Goal: Check status: Check status

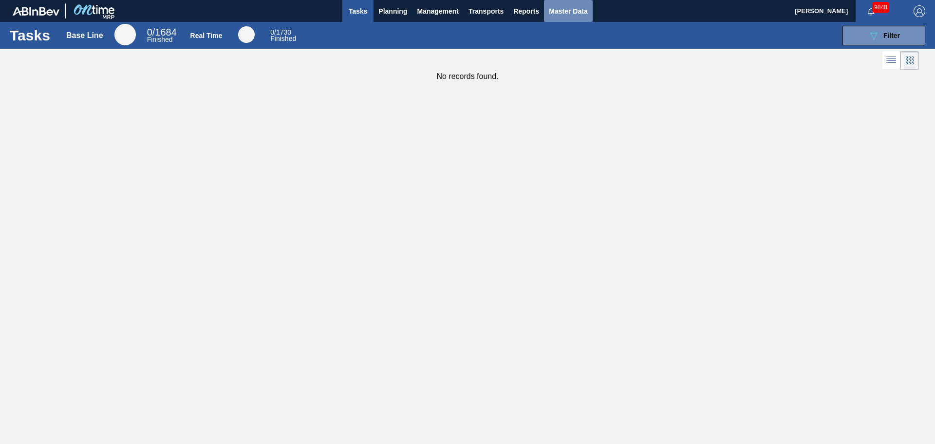
click at [553, 13] on span "Master Data" at bounding box center [568, 11] width 38 height 12
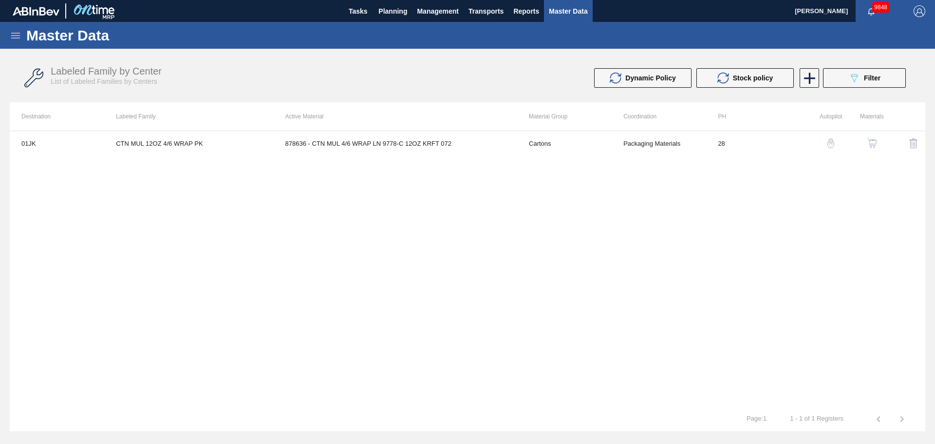
click at [13, 38] on icon at bounding box center [16, 36] width 12 height 12
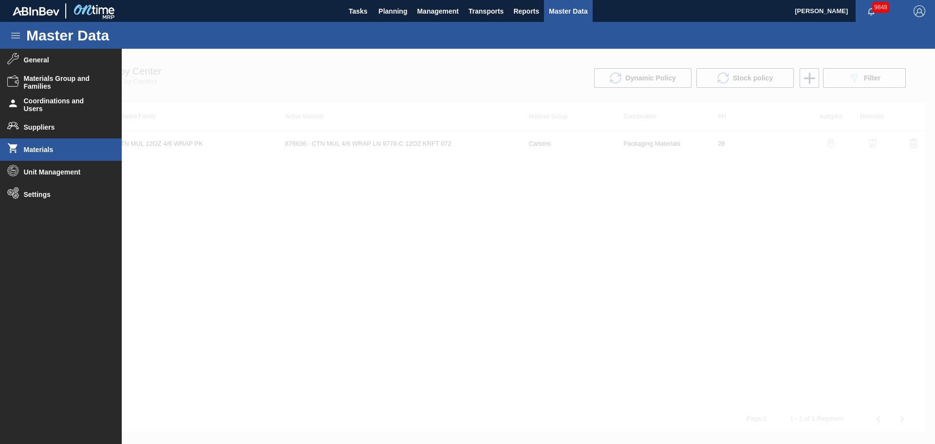
click at [44, 146] on span "Materials" at bounding box center [64, 150] width 80 height 8
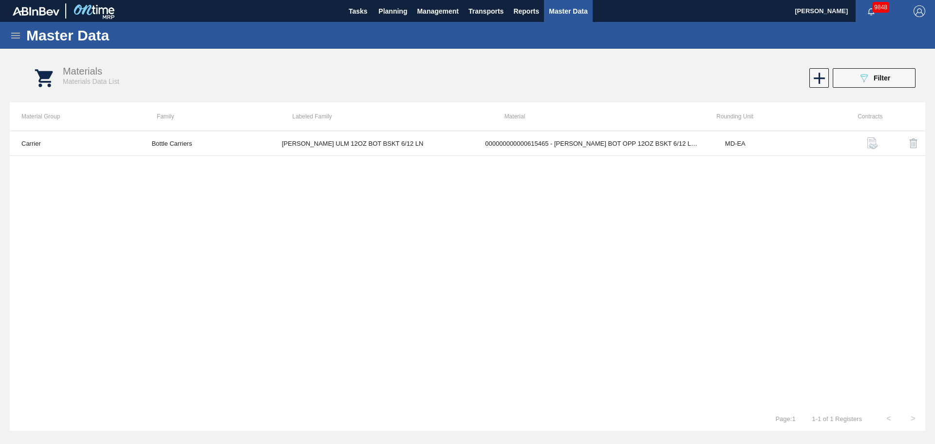
click at [878, 67] on div "Materials Materials Data List 089F7B8B-B2A5-4AFE-B5C0-19BA573D28AC Filter" at bounding box center [477, 78] width 916 height 37
click at [876, 77] on span "Filter" at bounding box center [882, 78] width 17 height 8
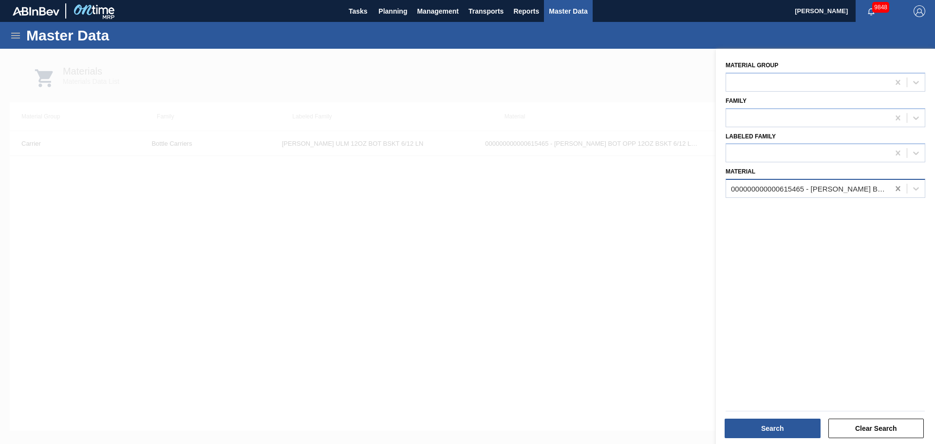
click at [894, 191] on icon at bounding box center [898, 189] width 10 height 10
paste input "677099"
type input "677099"
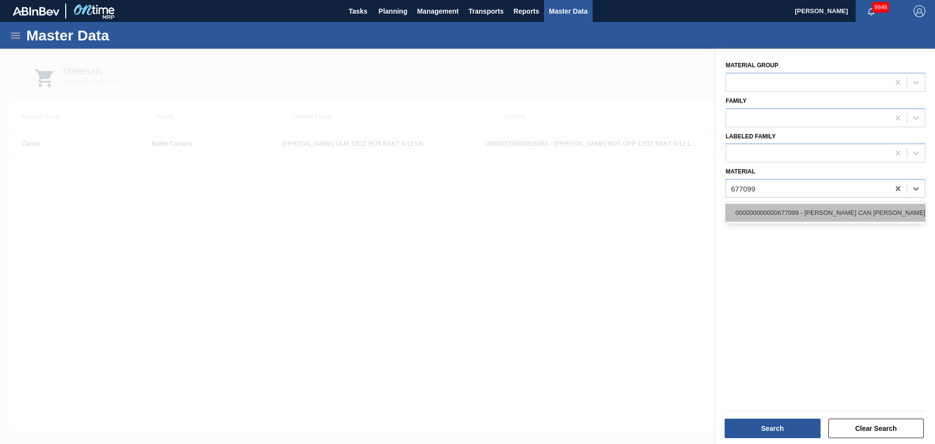
click at [830, 211] on div "000000000000677099 - [PERSON_NAME] CAN [PERSON_NAME] 12OZ TWNSTK 30/12 CAN 0724" at bounding box center [826, 213] width 200 height 18
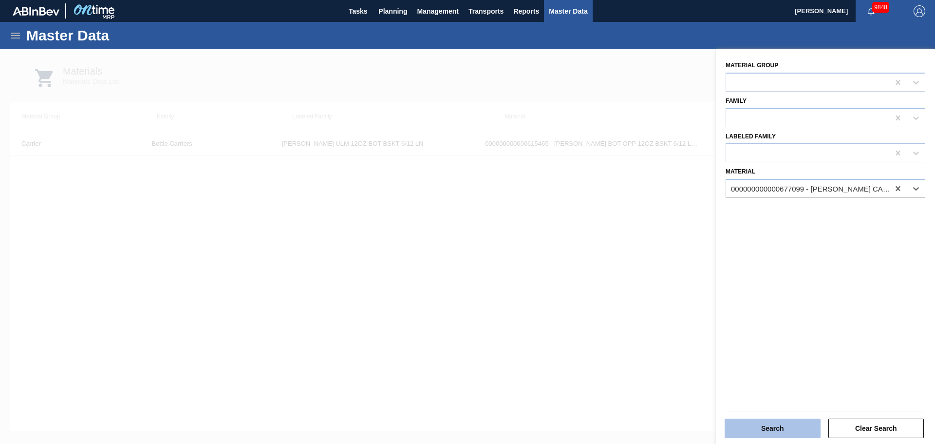
click at [785, 434] on button "Search" at bounding box center [773, 427] width 96 height 19
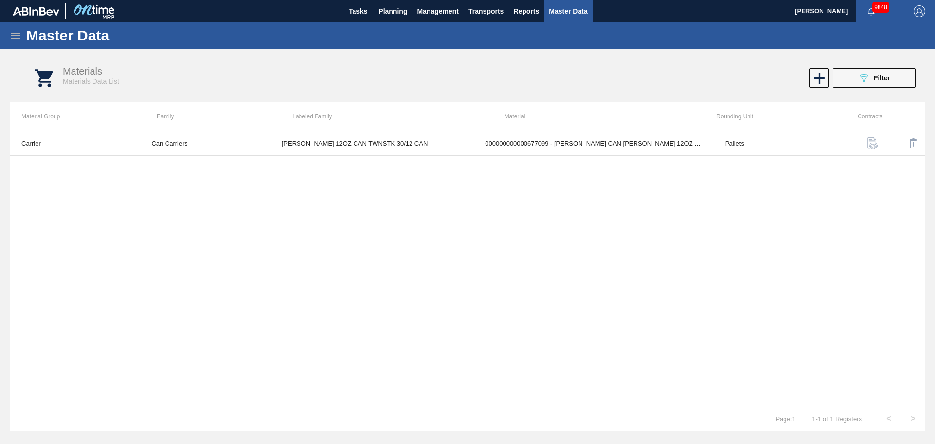
click at [873, 142] on img "button" at bounding box center [873, 143] width 12 height 12
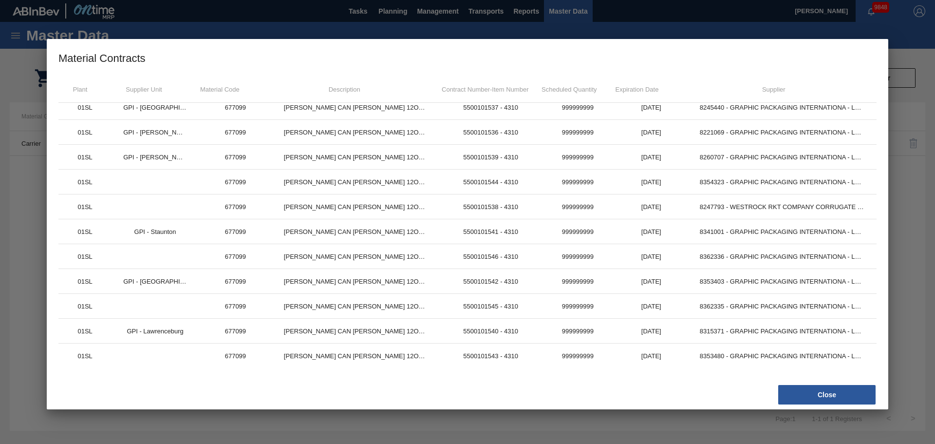
scroll to position [283, 0]
click at [820, 389] on button "Close" at bounding box center [826, 394] width 97 height 19
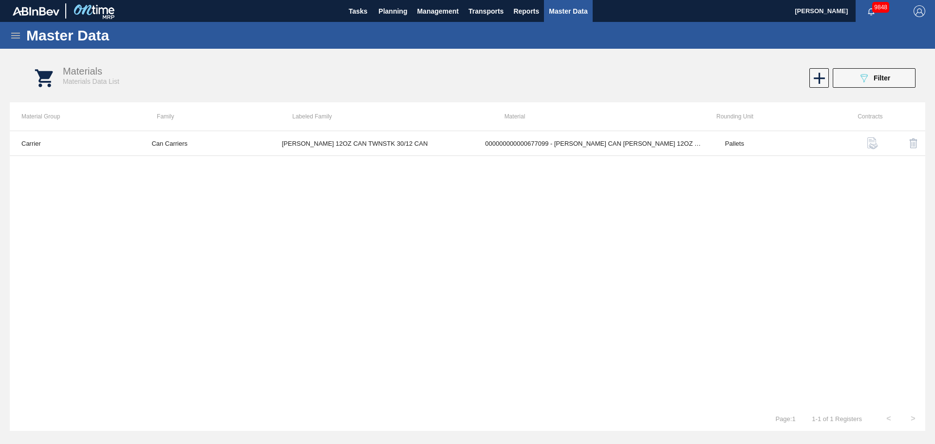
click at [876, 142] on img "button" at bounding box center [873, 143] width 12 height 12
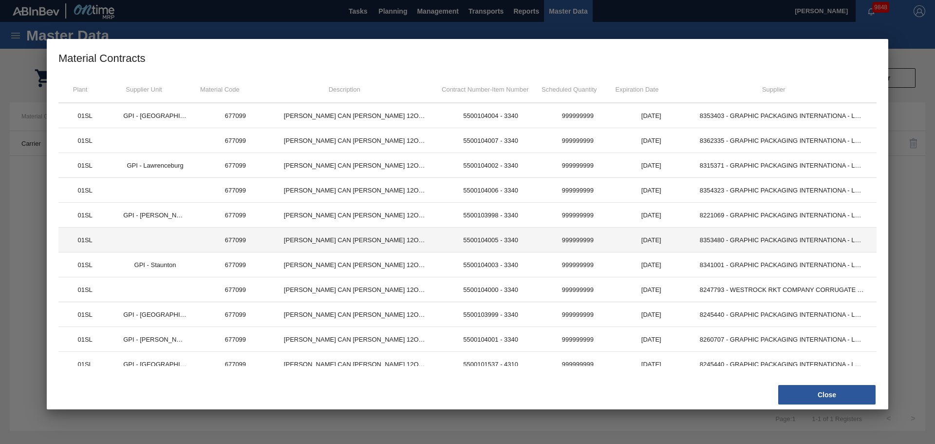
scroll to position [0, 0]
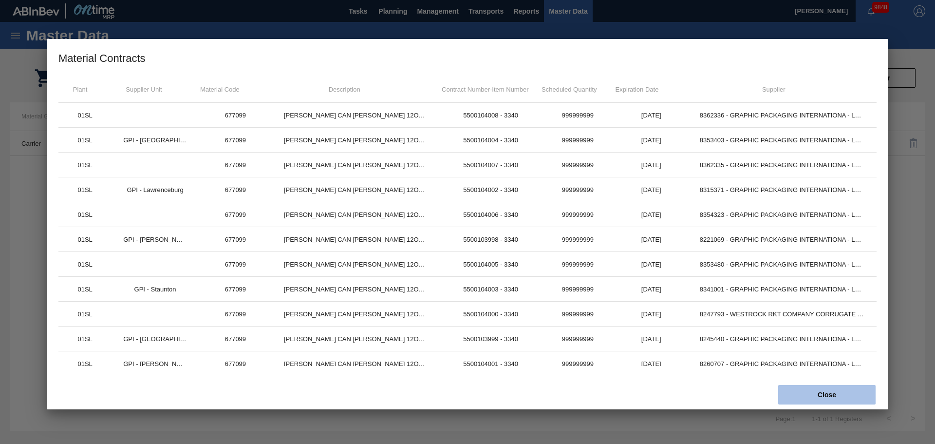
click at [822, 402] on button "Close" at bounding box center [826, 394] width 97 height 19
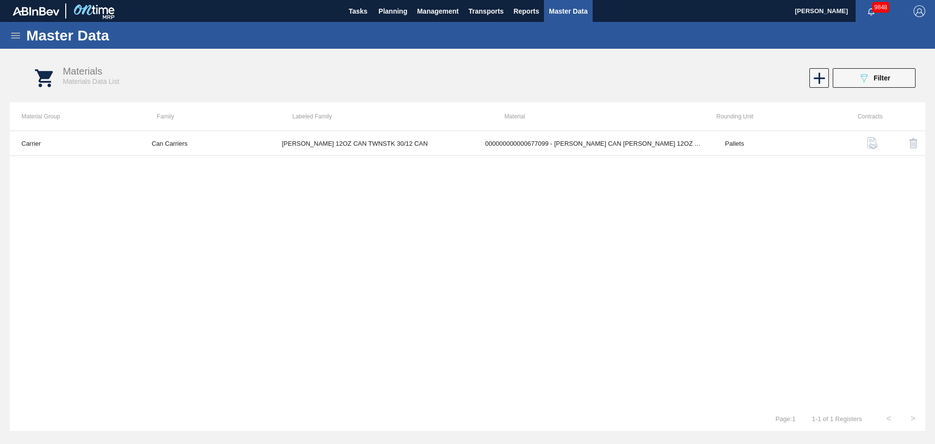
click at [560, 10] on span "Master Data" at bounding box center [568, 11] width 38 height 12
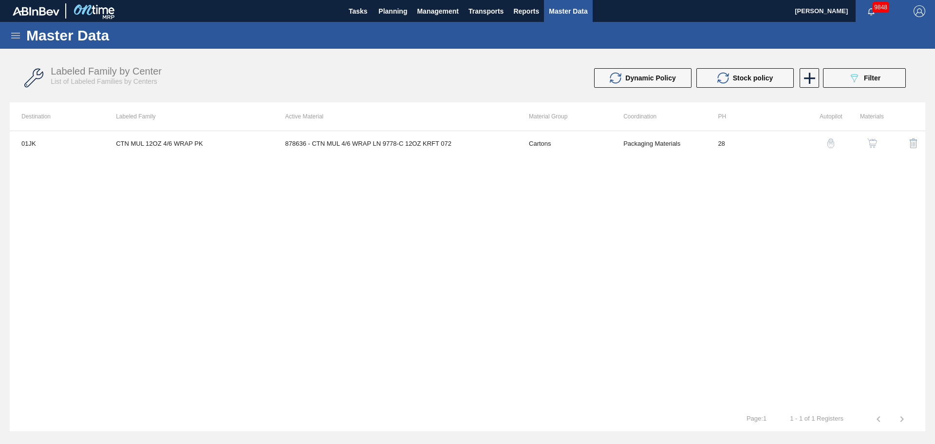
click at [15, 41] on div "Master Data" at bounding box center [467, 35] width 935 height 27
click at [15, 37] on icon at bounding box center [16, 36] width 12 height 12
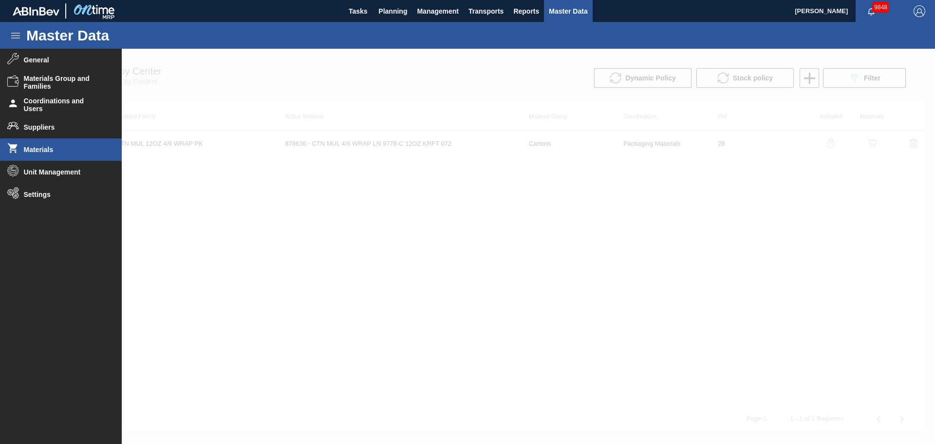
click at [542, 285] on div at bounding box center [467, 246] width 935 height 395
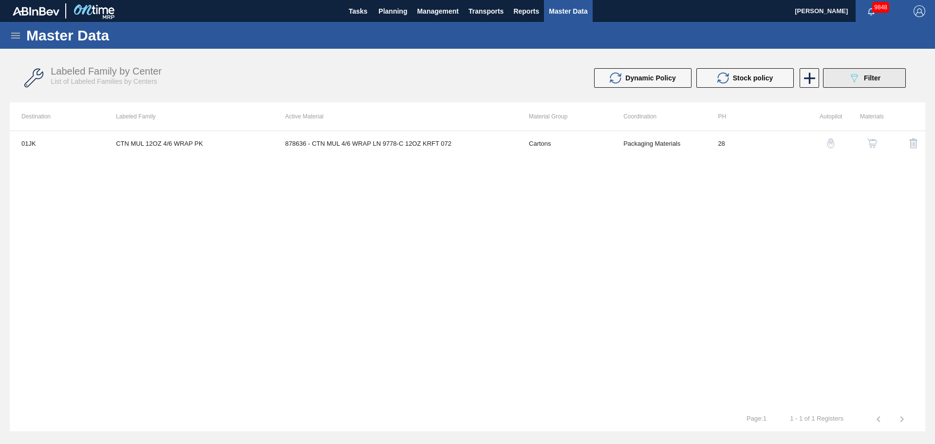
click at [853, 81] on icon "089F7B8B-B2A5-4AFE-B5C0-19BA573D28AC" at bounding box center [855, 78] width 12 height 12
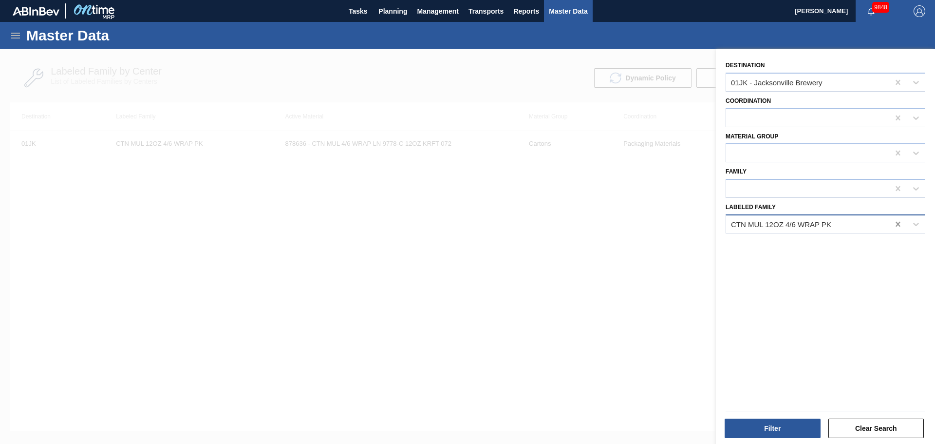
click at [897, 223] on icon at bounding box center [898, 224] width 10 height 10
click at [897, 78] on icon at bounding box center [898, 82] width 10 height 10
click at [773, 79] on div at bounding box center [807, 82] width 163 height 14
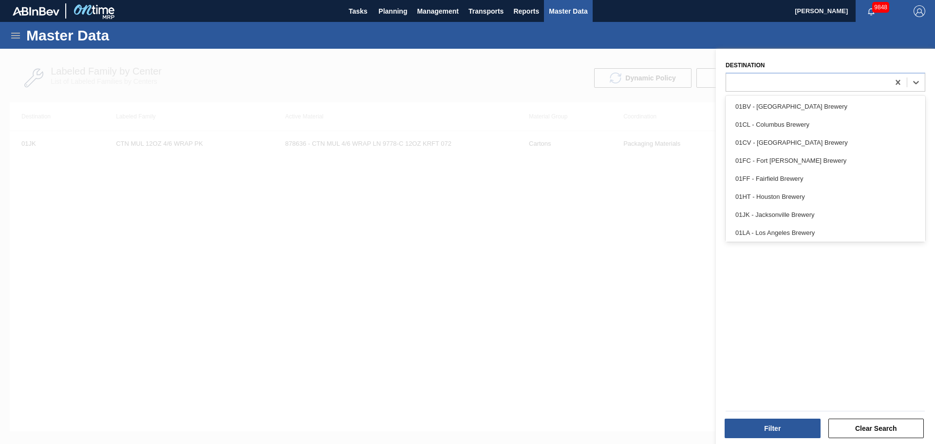
type input "s"
click at [777, 231] on div "01SL - St. [PERSON_NAME]" at bounding box center [826, 233] width 200 height 18
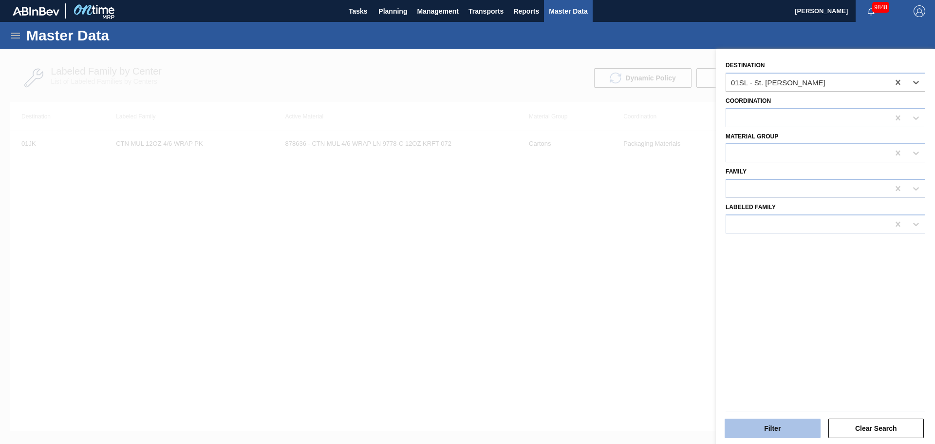
click at [772, 427] on button "Filter" at bounding box center [773, 427] width 96 height 19
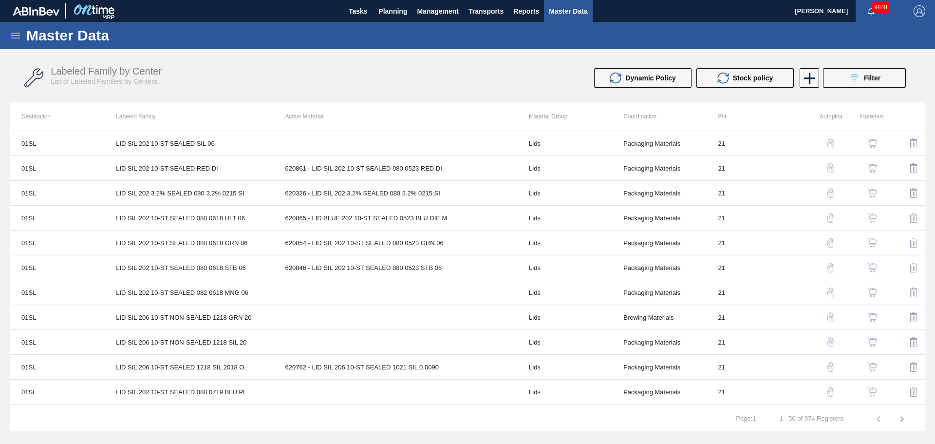
click at [438, 81] on div "Labeled Family by Center List of Labeled Families by Centers" at bounding box center [268, 76] width 434 height 20
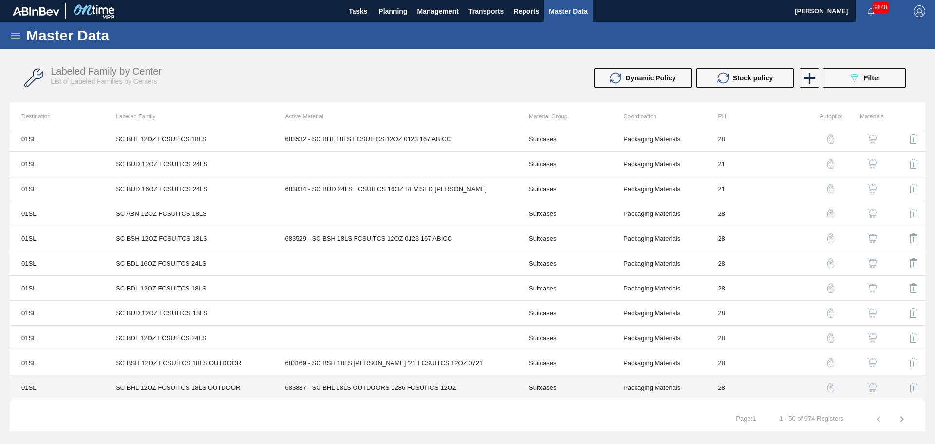
scroll to position [966, 0]
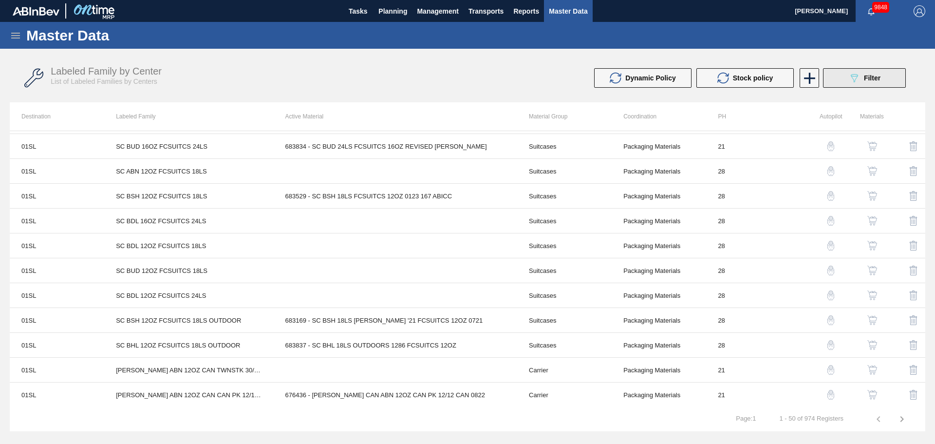
click at [850, 76] on icon "089F7B8B-B2A5-4AFE-B5C0-19BA573D28AC" at bounding box center [855, 78] width 12 height 12
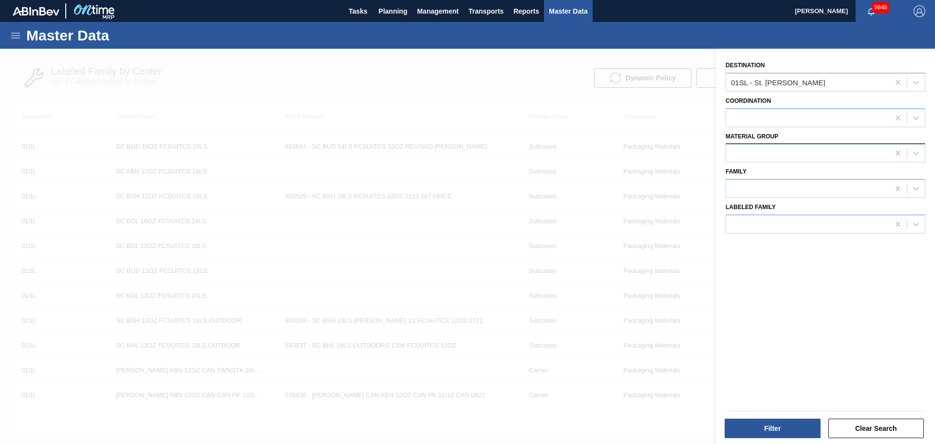
click at [826, 159] on div at bounding box center [807, 153] width 163 height 14
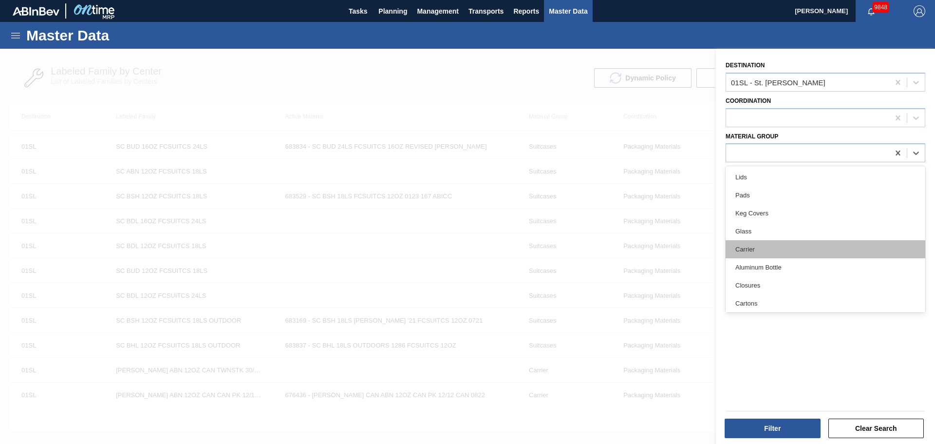
click at [759, 250] on div "Carrier" at bounding box center [826, 249] width 200 height 18
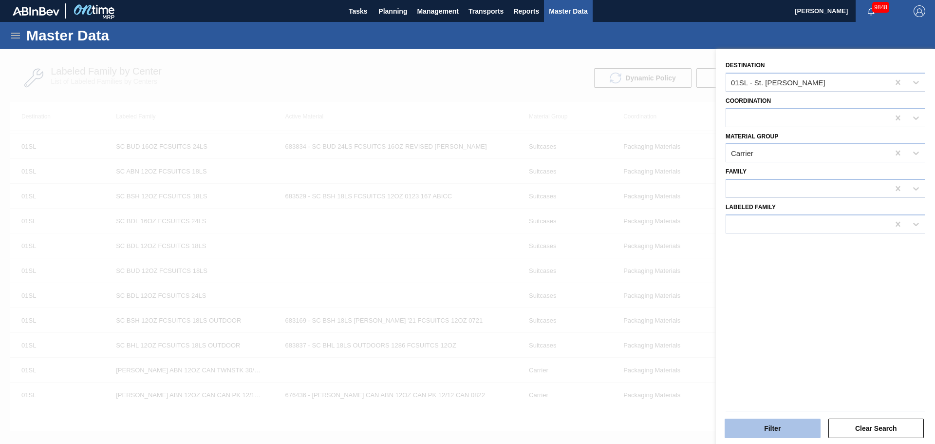
click at [778, 420] on button "Filter" at bounding box center [773, 427] width 96 height 19
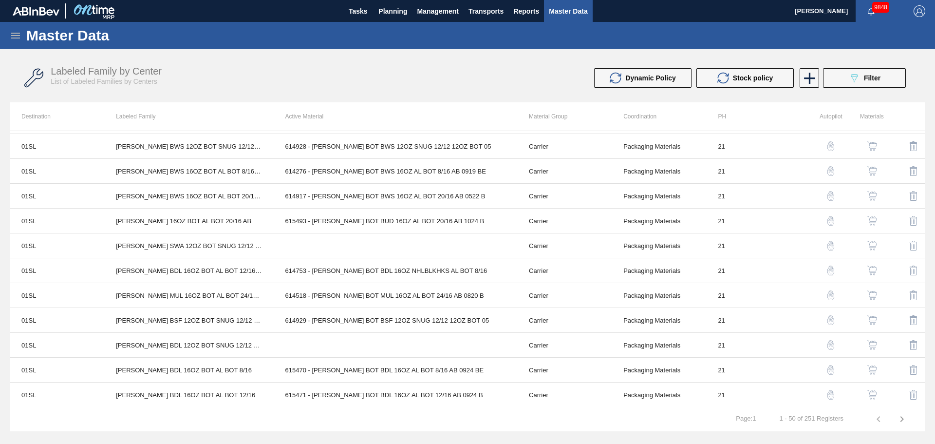
click at [906, 423] on icon "button" at bounding box center [902, 419] width 12 height 12
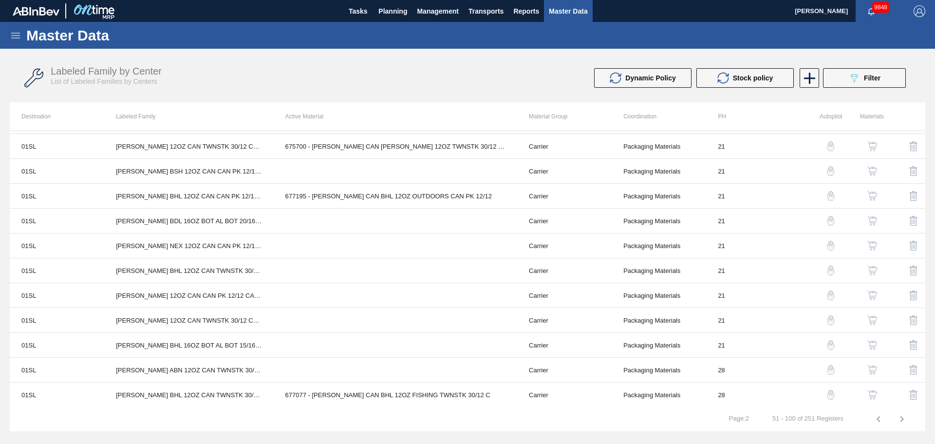
click at [901, 419] on icon "button" at bounding box center [902, 419] width 12 height 12
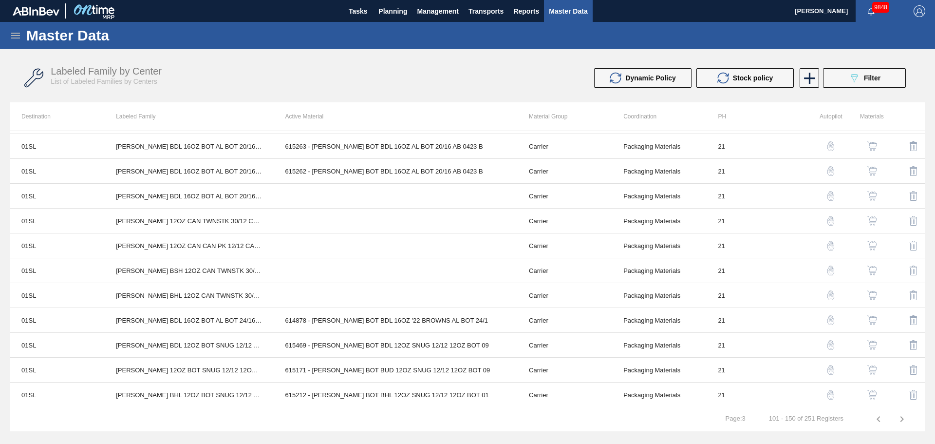
click at [899, 424] on icon "button" at bounding box center [902, 419] width 12 height 12
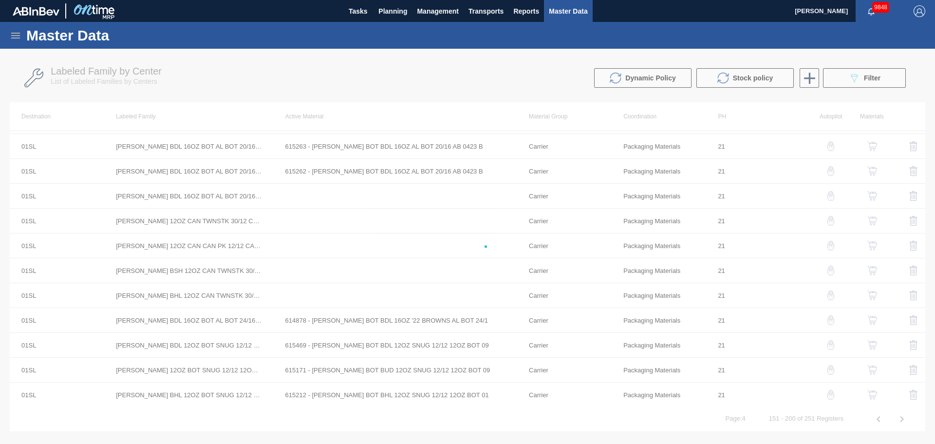
click at [846, 76] on div at bounding box center [467, 246] width 935 height 395
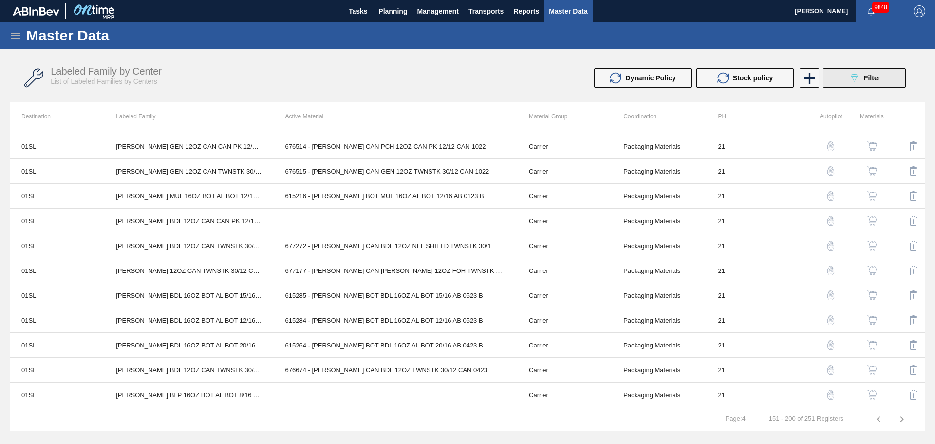
click at [846, 76] on button "089F7B8B-B2A5-4AFE-B5C0-19BA573D28AC Filter" at bounding box center [864, 77] width 83 height 19
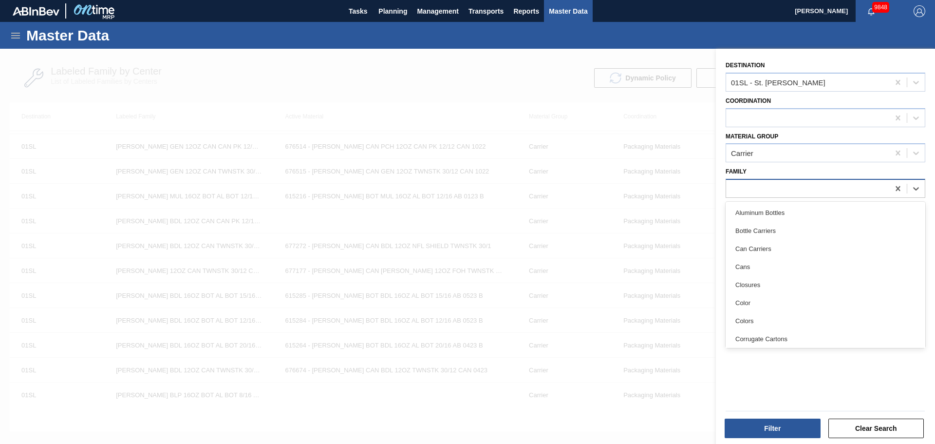
click at [763, 192] on div at bounding box center [807, 189] width 163 height 14
click at [373, 68] on div at bounding box center [467, 271] width 935 height 444
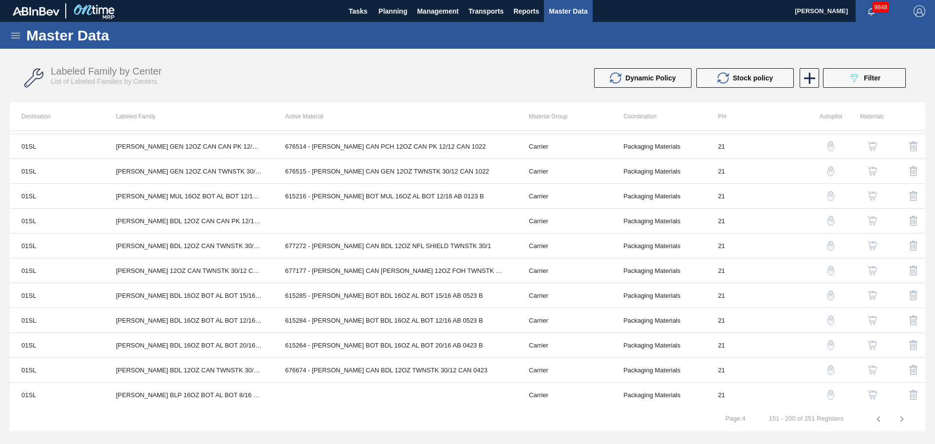
click at [17, 38] on icon at bounding box center [15, 36] width 9 height 6
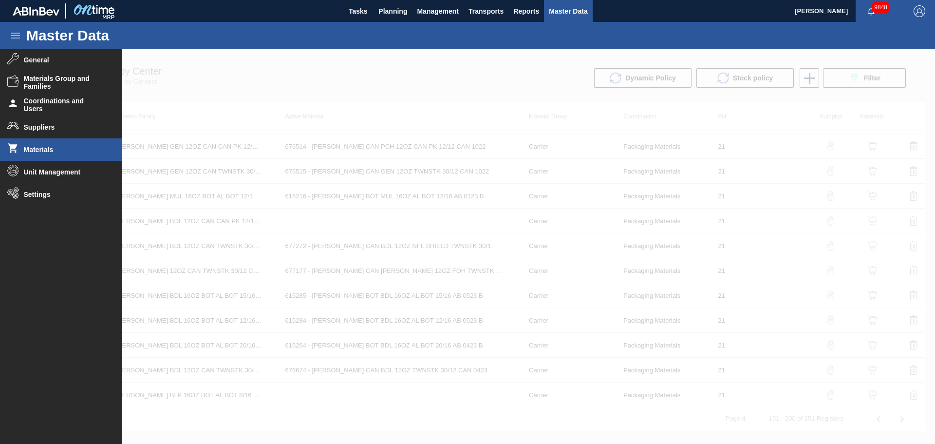
click at [43, 150] on span "Materials" at bounding box center [64, 150] width 80 height 8
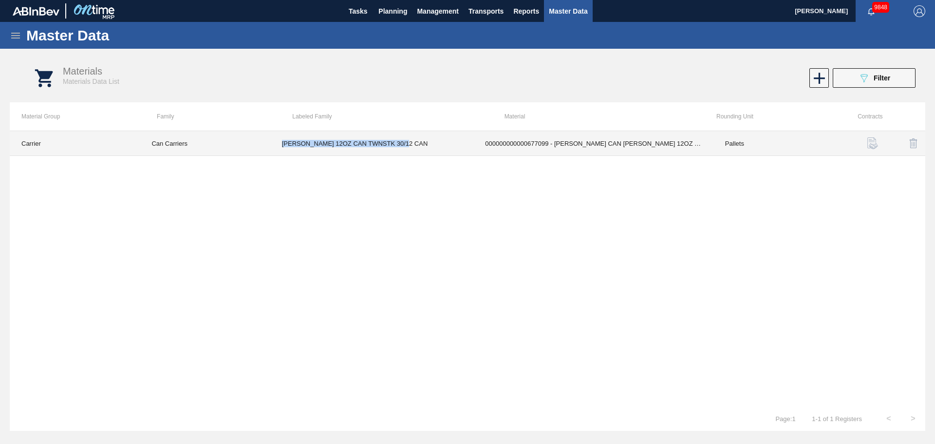
drag, startPoint x: 366, startPoint y: 143, endPoint x: 282, endPoint y: 146, distance: 84.3
click at [282, 146] on td "[PERSON_NAME] 12OZ CAN TWNSTK 30/12 CAN" at bounding box center [372, 143] width 204 height 25
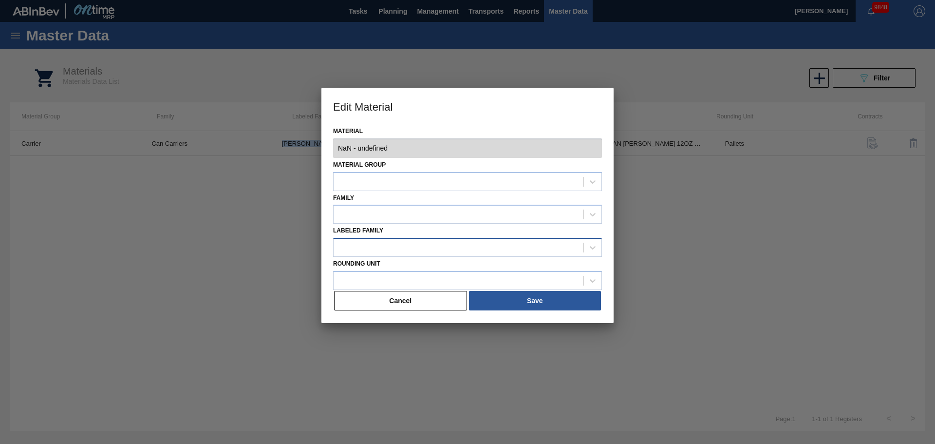
type input "677099 - 000000000000677099 - [PERSON_NAME] CAN [PERSON_NAME] 12OZ TWNSTK 30/12…"
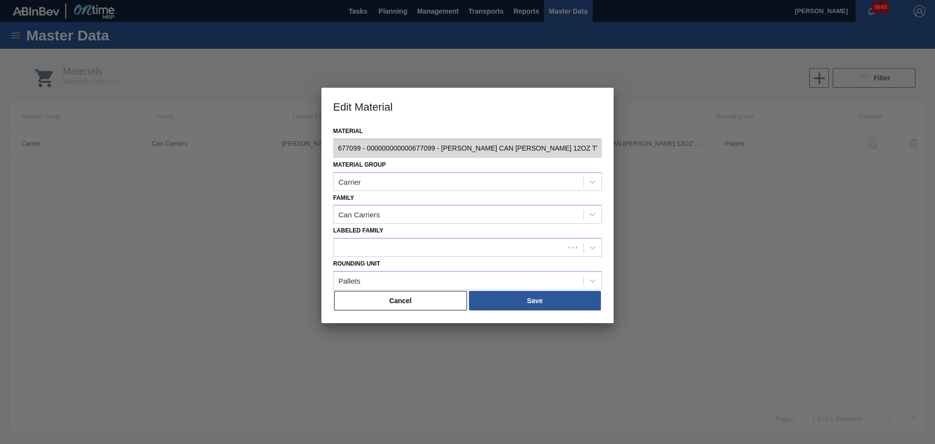
click at [652, 147] on div "Edit Material Material 677099 - 000000000000677099 - [PERSON_NAME] CAN [PERSON_…" at bounding box center [467, 222] width 935 height 444
click at [416, 302] on button "Cancel" at bounding box center [400, 300] width 133 height 19
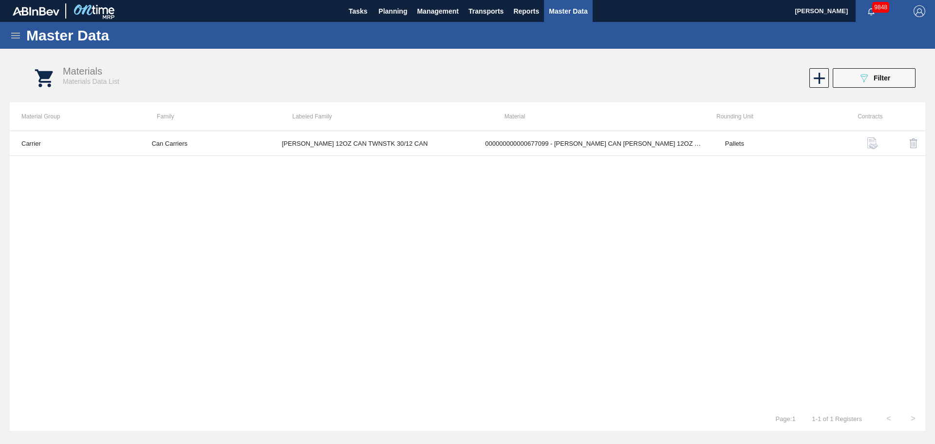
click at [5, 41] on div "Master Data" at bounding box center [467, 35] width 935 height 27
click at [16, 36] on icon at bounding box center [16, 36] width 12 height 12
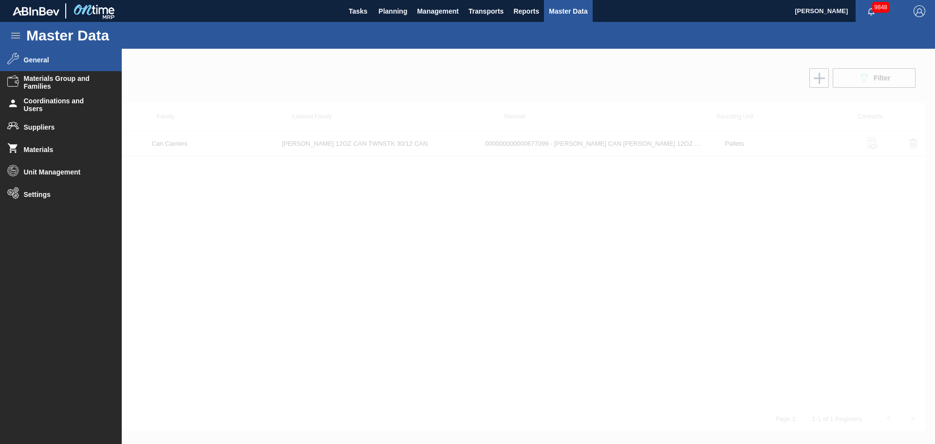
click at [24, 64] on li "General" at bounding box center [61, 60] width 122 height 22
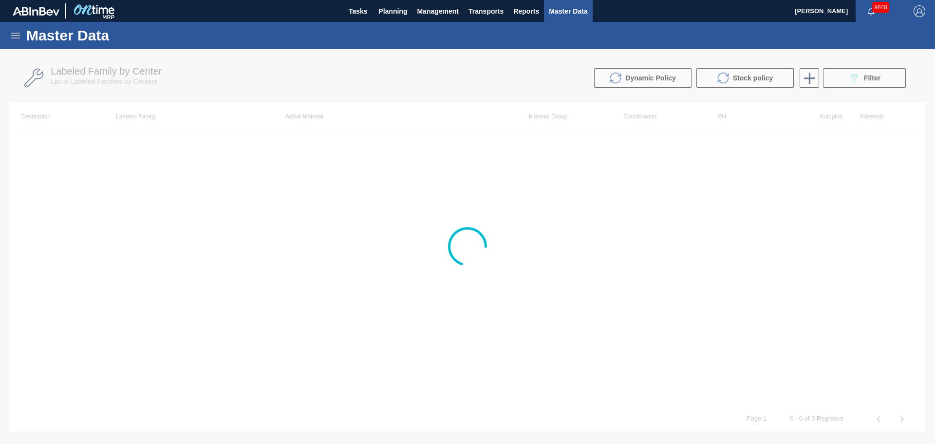
click at [852, 70] on div at bounding box center [467, 246] width 935 height 395
click at [853, 79] on div at bounding box center [467, 246] width 935 height 395
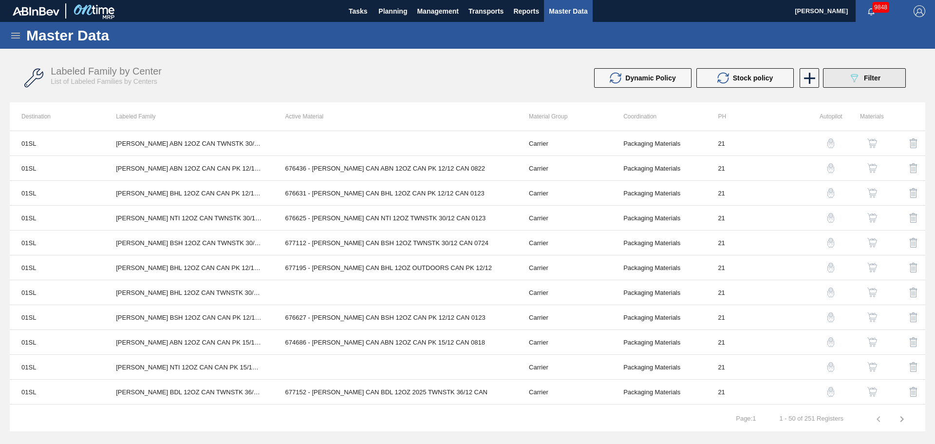
click at [854, 80] on icon "089F7B8B-B2A5-4AFE-B5C0-19BA573D28AC" at bounding box center [855, 78] width 12 height 12
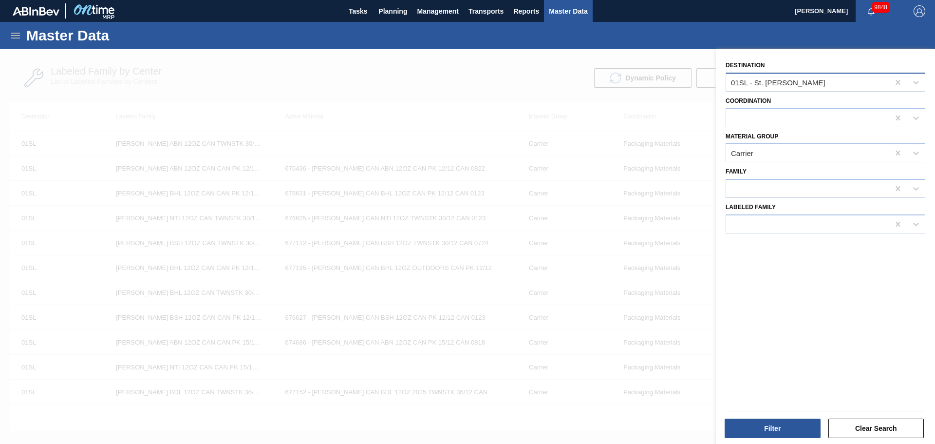
click at [886, 85] on div "01SL - St. [PERSON_NAME]" at bounding box center [807, 82] width 163 height 14
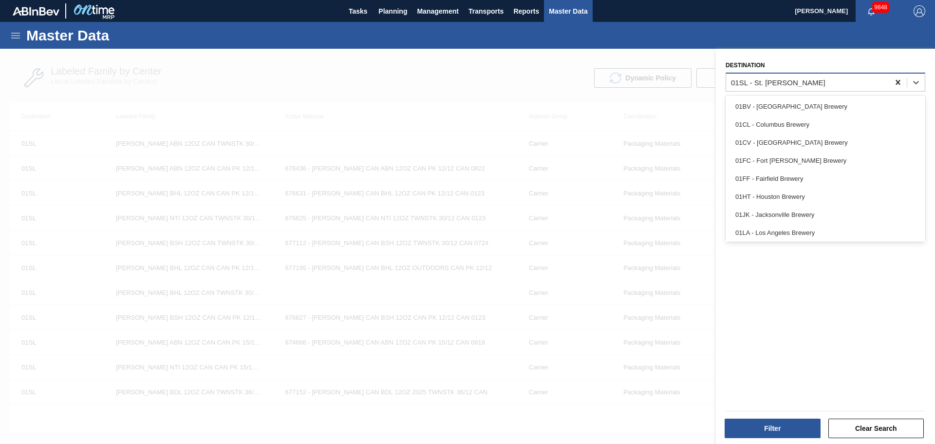
click at [896, 79] on icon at bounding box center [898, 82] width 10 height 10
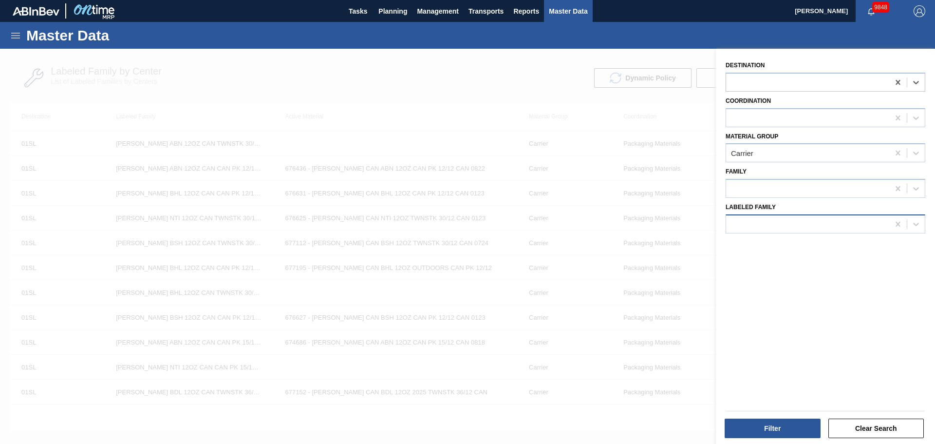
click at [777, 228] on div at bounding box center [807, 224] width 163 height 14
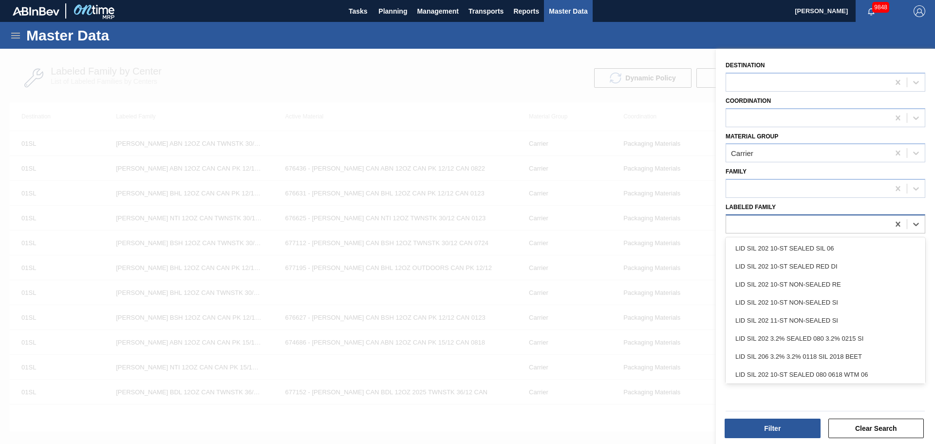
paste Family "[PERSON_NAME] CAN [PERSON_NAME] 12OZ TWNSTK 30/12 CAN 0724"
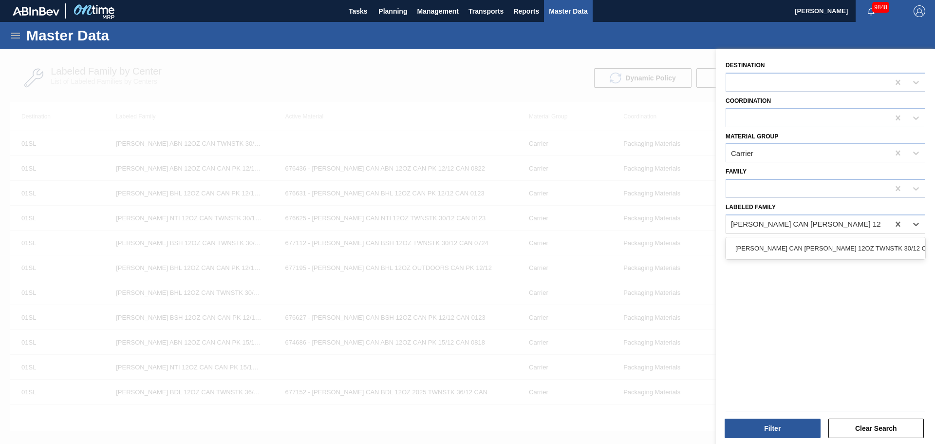
type Family "[PERSON_NAME] CAN [PERSON_NAME] 12OZ TWNSTK 30/12"
click at [854, 248] on div "[PERSON_NAME] CAN [PERSON_NAME] 12OZ TWNSTK 30/12 CAN 0923" at bounding box center [826, 248] width 200 height 18
click at [786, 439] on div "Filter Clear Search" at bounding box center [821, 421] width 219 height 49
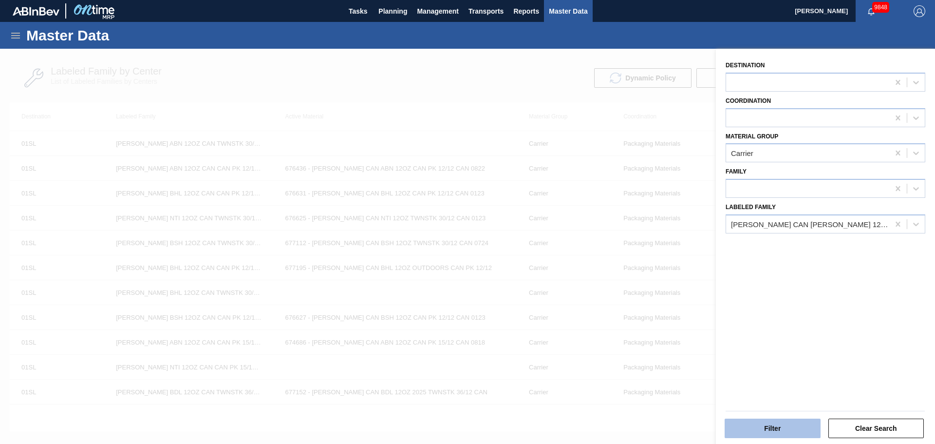
click at [786, 435] on button "Filter" at bounding box center [773, 427] width 96 height 19
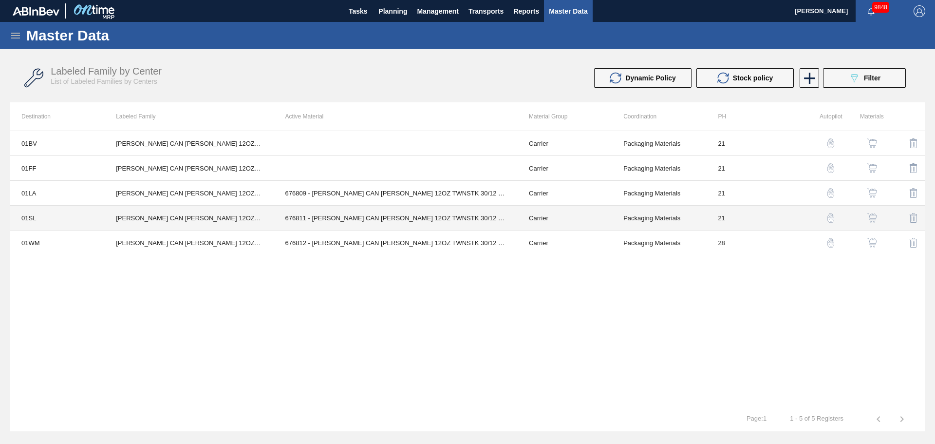
click at [362, 218] on td "676811 - [PERSON_NAME] CAN [PERSON_NAME] 12OZ TWNSTK 30/12 CAN 0923" at bounding box center [396, 218] width 244 height 25
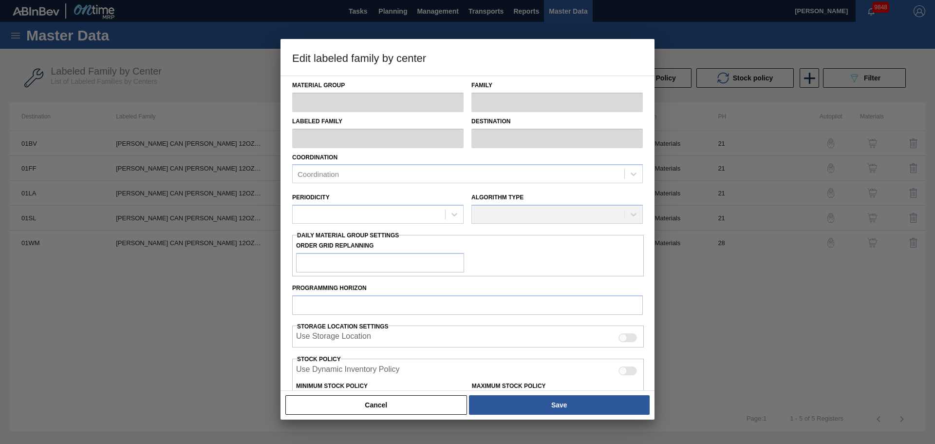
type input "Carrier"
type input "Can Carriers"
type input "[PERSON_NAME] CAN [PERSON_NAME] 12OZ TWNSTK 30/12 CAN 0923"
type input "01SL - St. [PERSON_NAME]"
type input "21"
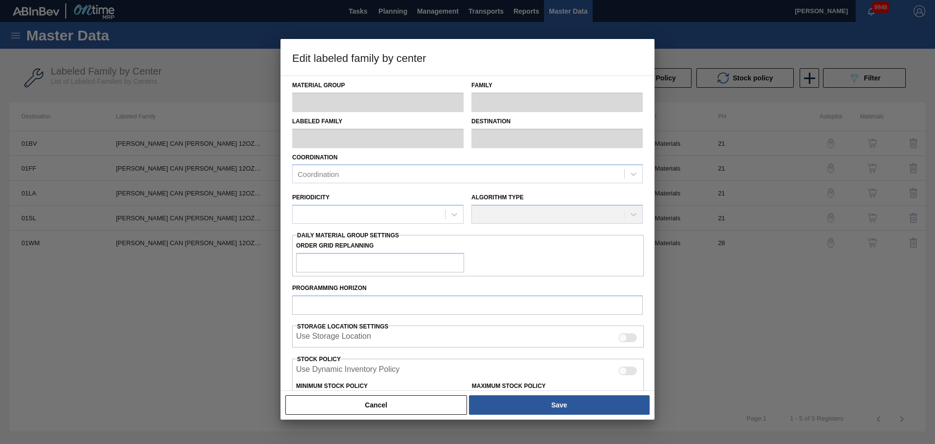
type input "0"
type input "100"
type input "0"
checkbox input "true"
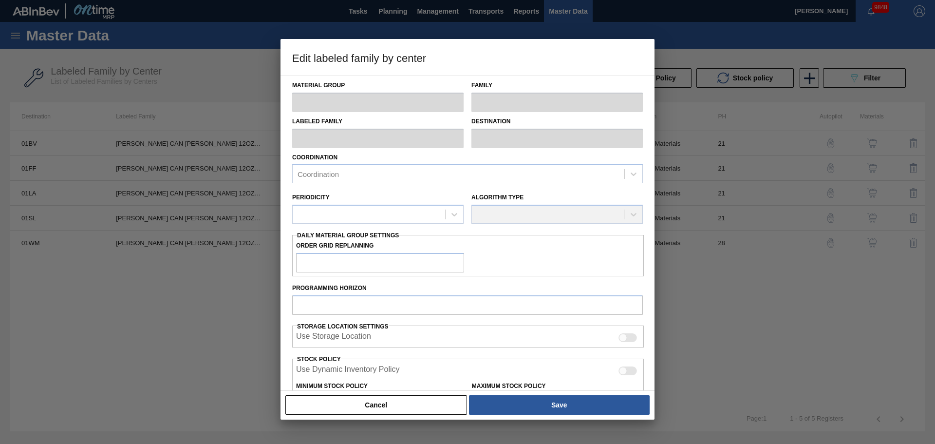
checkbox input "true"
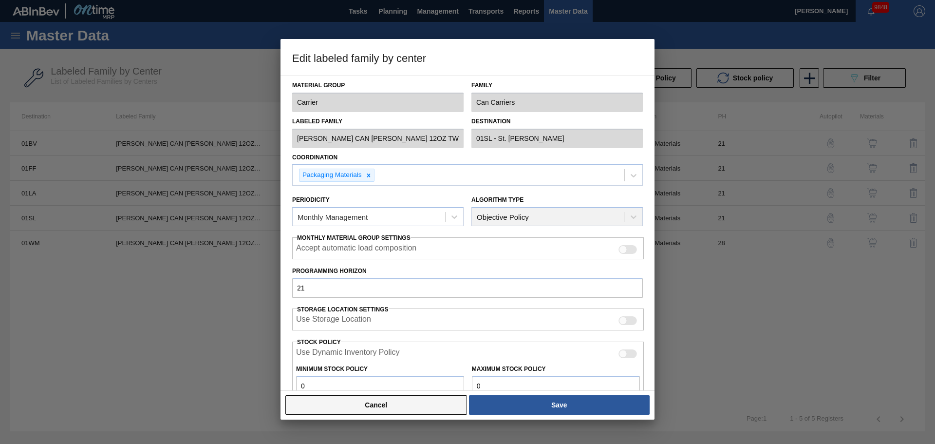
click at [423, 408] on button "Cancel" at bounding box center [376, 404] width 182 height 19
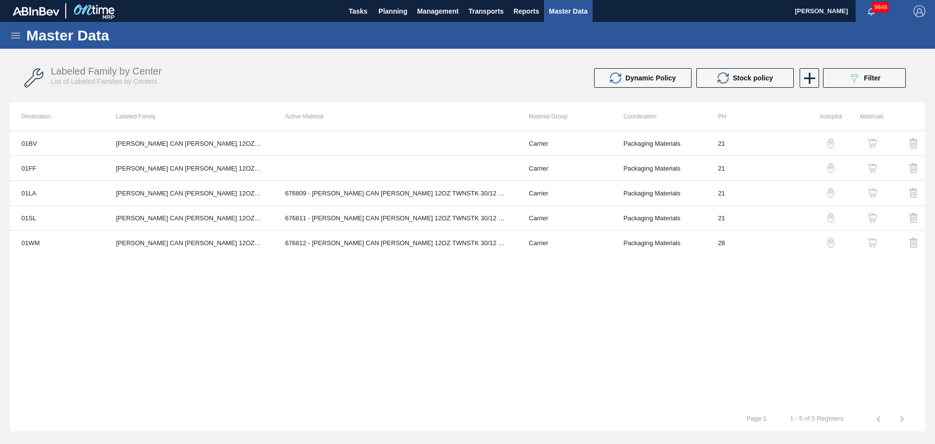
click at [871, 214] on img "button" at bounding box center [873, 218] width 10 height 10
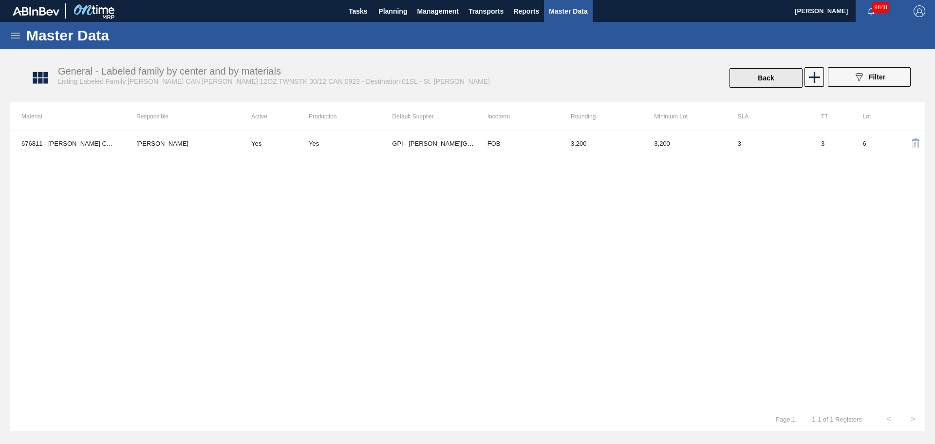
click at [769, 77] on button "Back" at bounding box center [766, 77] width 73 height 19
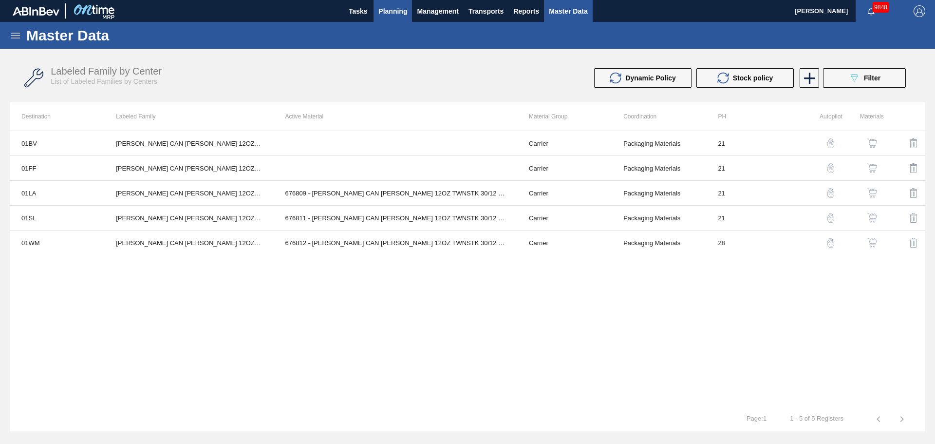
click at [392, 17] on button "Planning" at bounding box center [393, 11] width 38 height 22
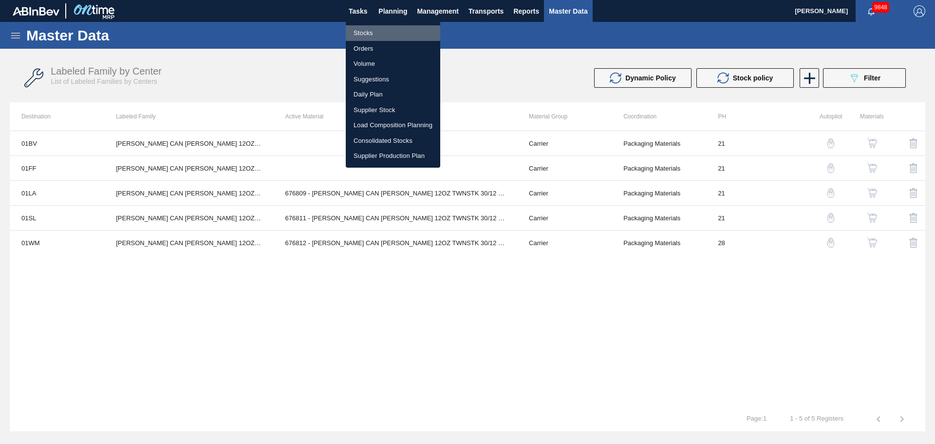
click at [372, 34] on li "Stocks" at bounding box center [393, 33] width 95 height 16
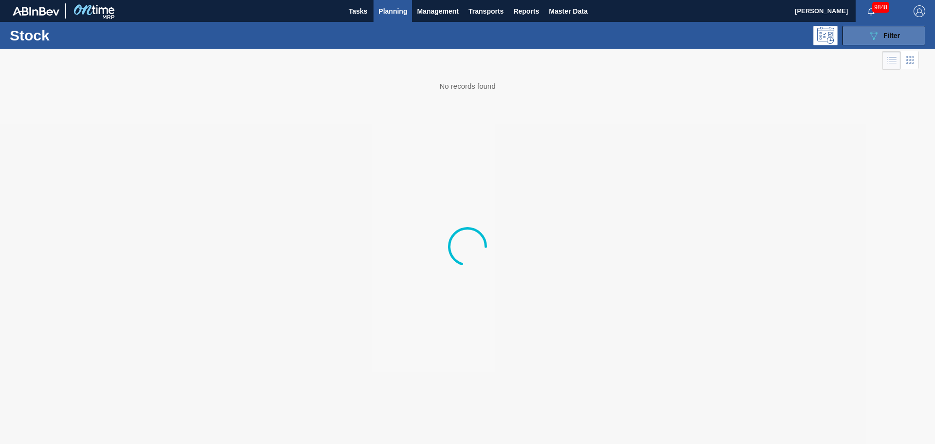
click at [896, 35] on span "Filter" at bounding box center [892, 36] width 17 height 8
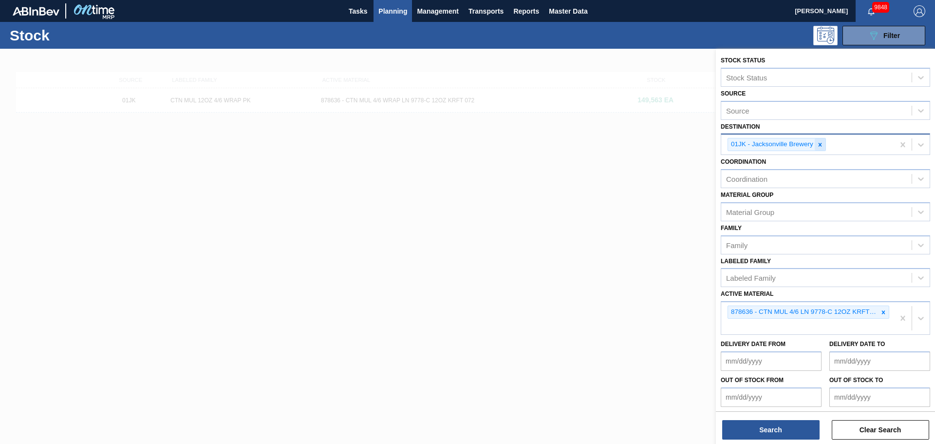
click at [818, 145] on icon at bounding box center [820, 144] width 7 height 7
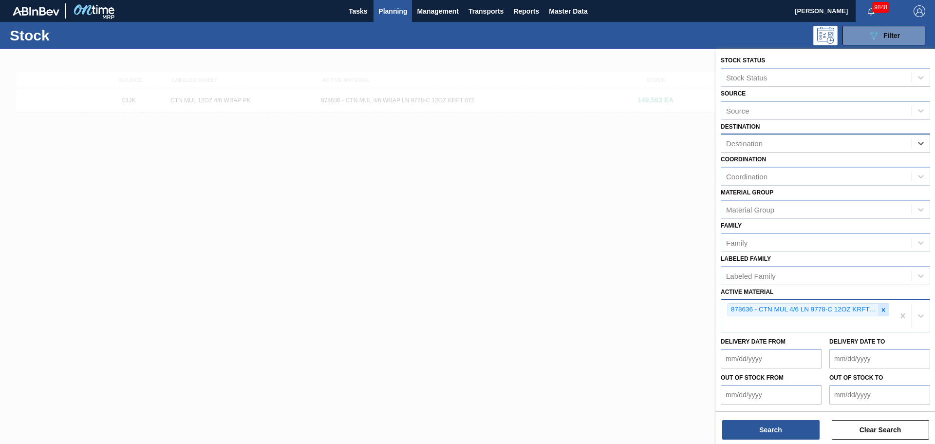
click at [882, 309] on icon at bounding box center [883, 309] width 7 height 7
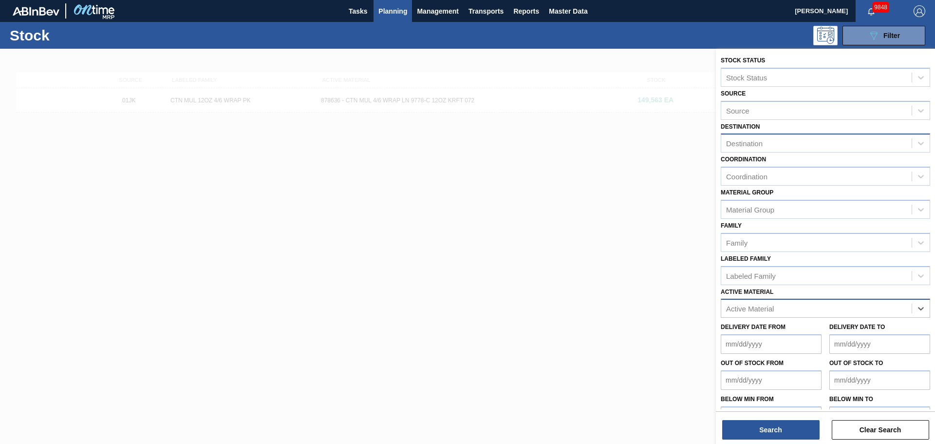
click at [777, 304] on div "Active Material" at bounding box center [816, 309] width 190 height 14
paste Material "677099"
type Material "677099"
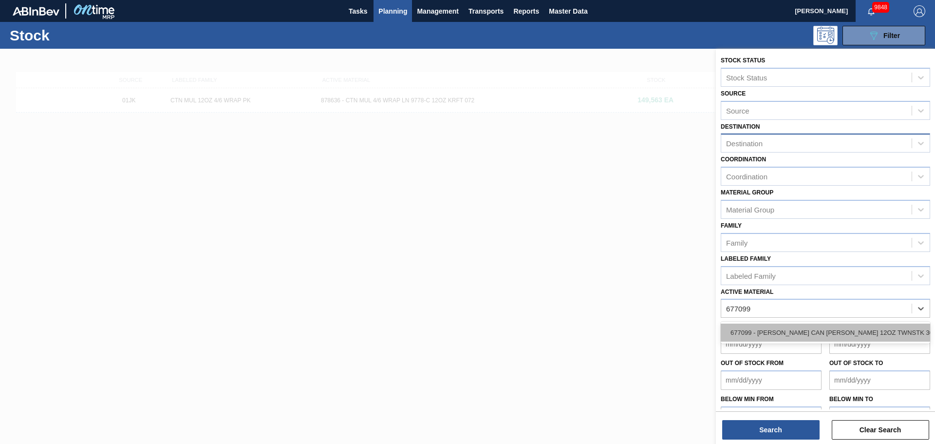
click at [770, 329] on div "677099 - [PERSON_NAME] CAN [PERSON_NAME] 12OZ TWNSTK 30/12 CAN 0724" at bounding box center [825, 332] width 209 height 18
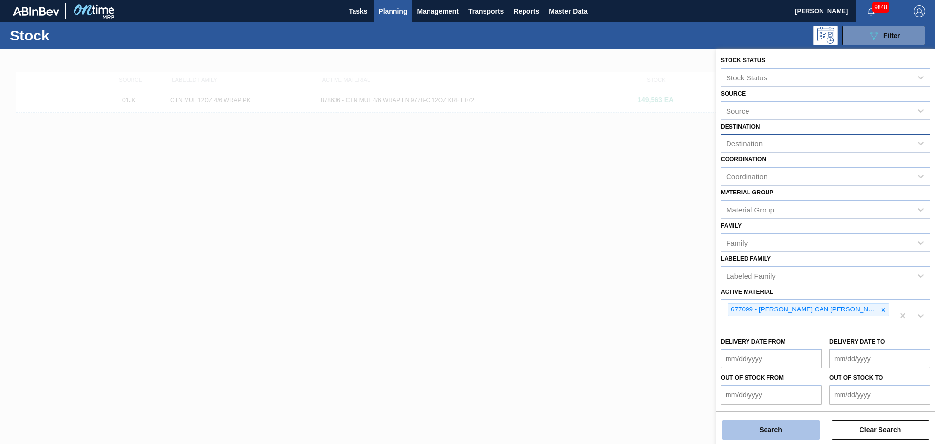
click at [789, 430] on button "Search" at bounding box center [770, 429] width 97 height 19
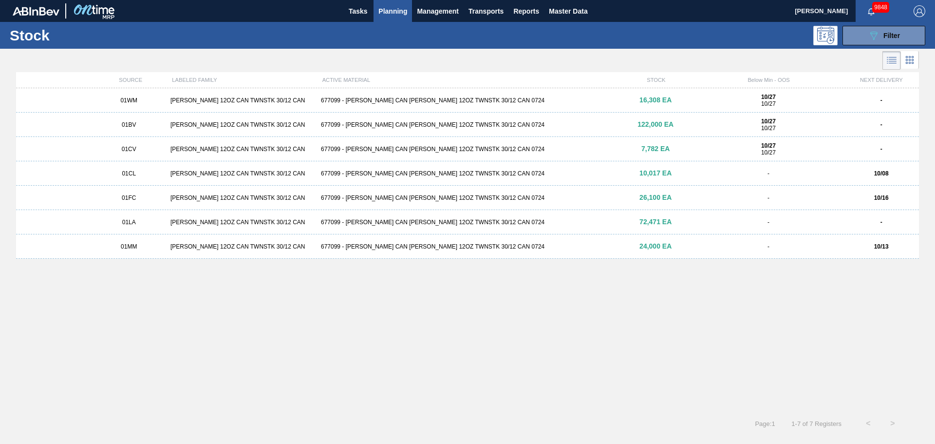
click at [380, 128] on div "677099 - [PERSON_NAME] CAN [PERSON_NAME] 12OZ TWNSTK 30/12 CAN 0724" at bounding box center [467, 124] width 301 height 7
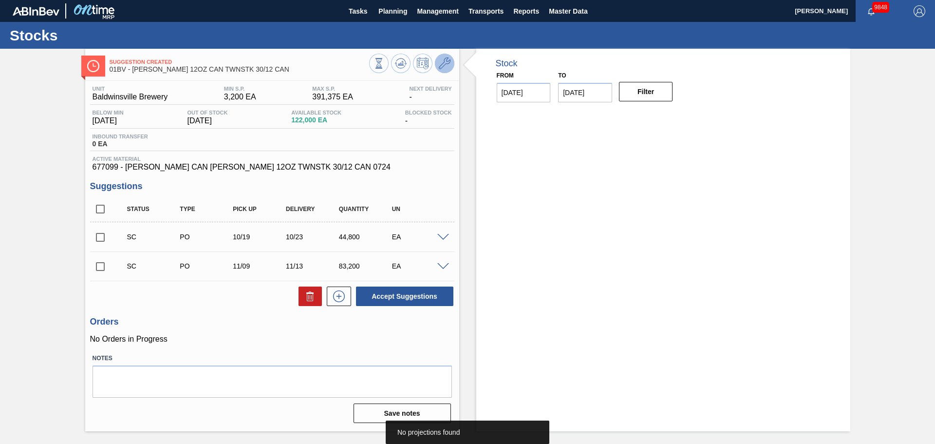
click at [445, 65] on icon at bounding box center [445, 63] width 12 height 12
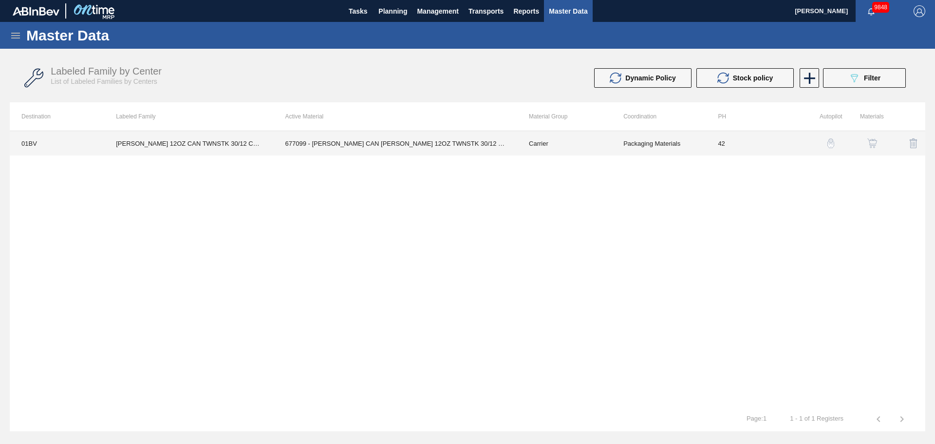
click at [405, 142] on td "677099 - [PERSON_NAME] CAN [PERSON_NAME] 12OZ TWNSTK 30/12 CAN 0724" at bounding box center [396, 143] width 244 height 24
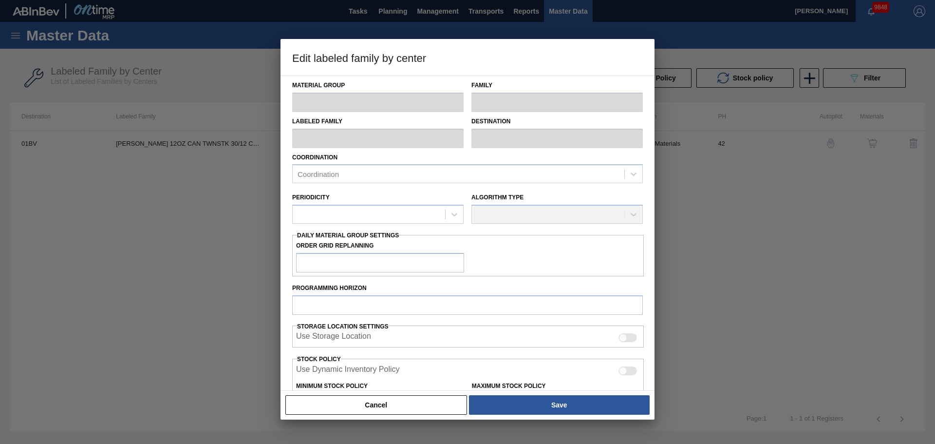
type input "Carrier"
type input "Can Carriers"
type input "[PERSON_NAME] 12OZ CAN TWNSTK 30/12 CAN"
type input "01BV - [GEOGRAPHIC_DATA] Brewery"
type input "42"
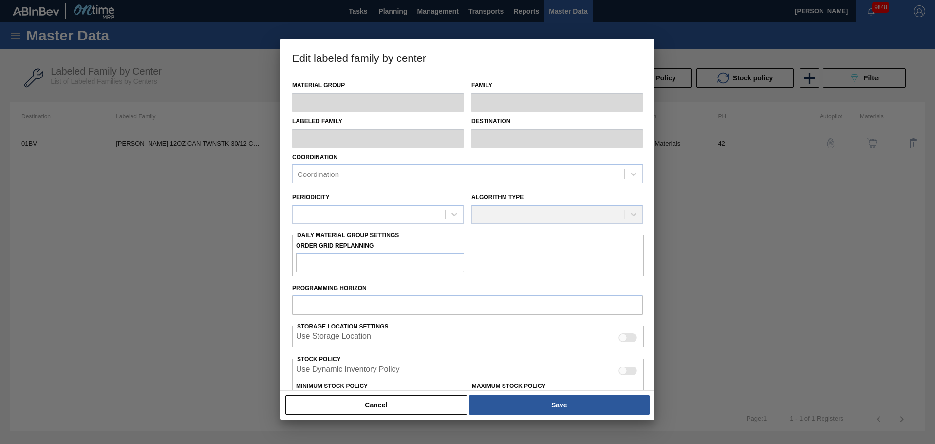
type input "3,200"
type input "391,375"
type input "2"
type input "10,964"
checkbox input "true"
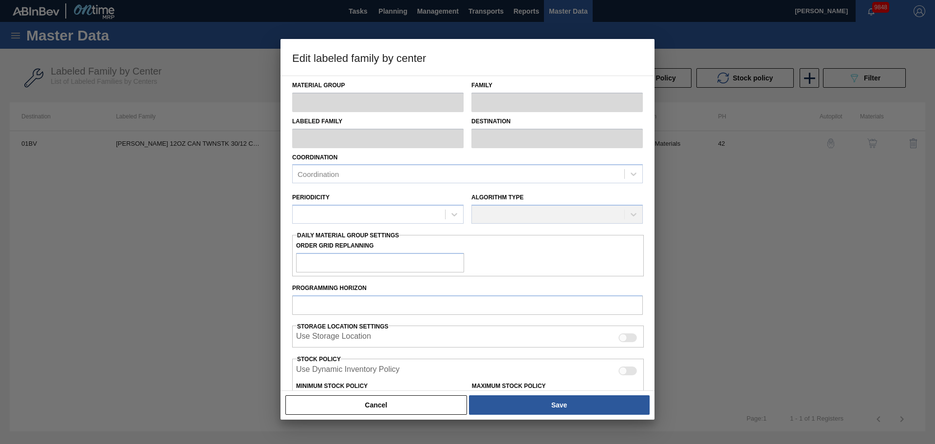
checkbox input "true"
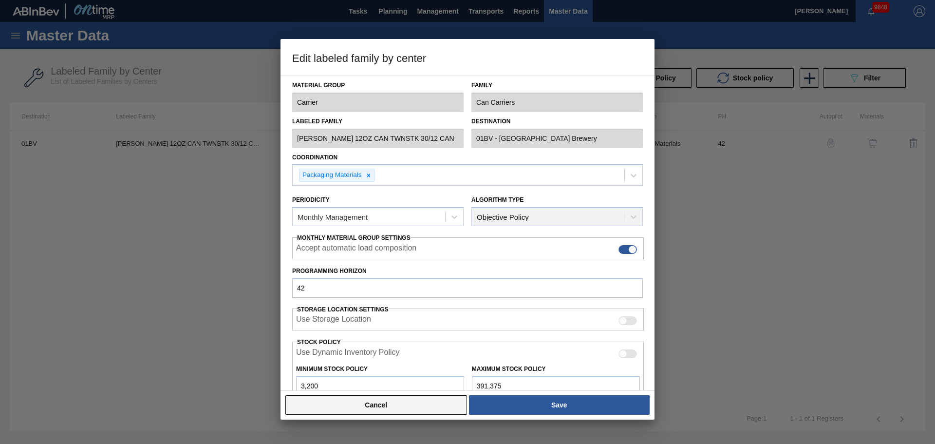
click at [415, 404] on button "Cancel" at bounding box center [376, 404] width 182 height 19
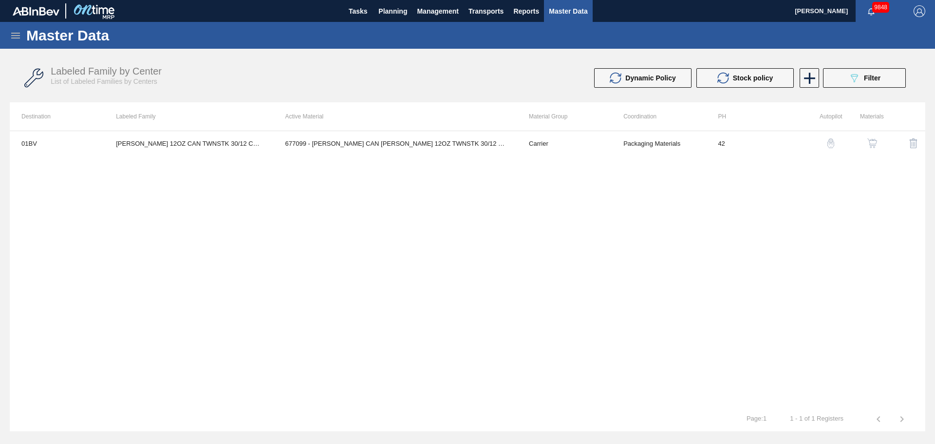
click at [872, 141] on img "button" at bounding box center [873, 143] width 10 height 10
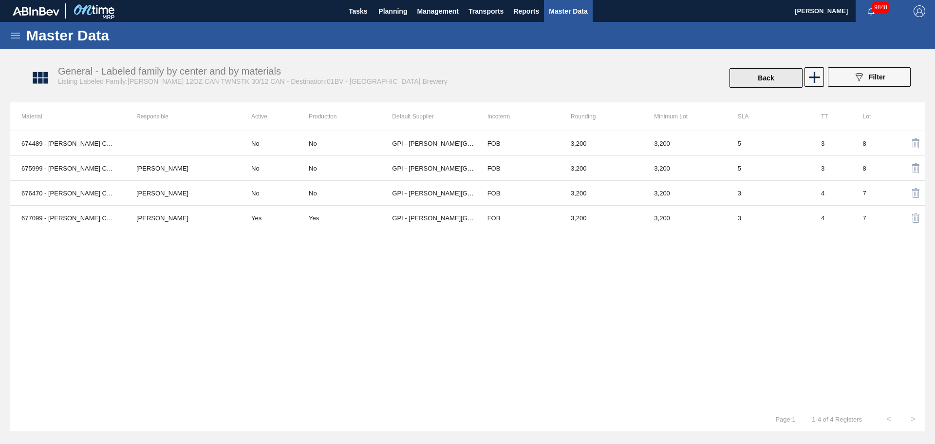
click at [754, 77] on button "Back" at bounding box center [766, 77] width 73 height 19
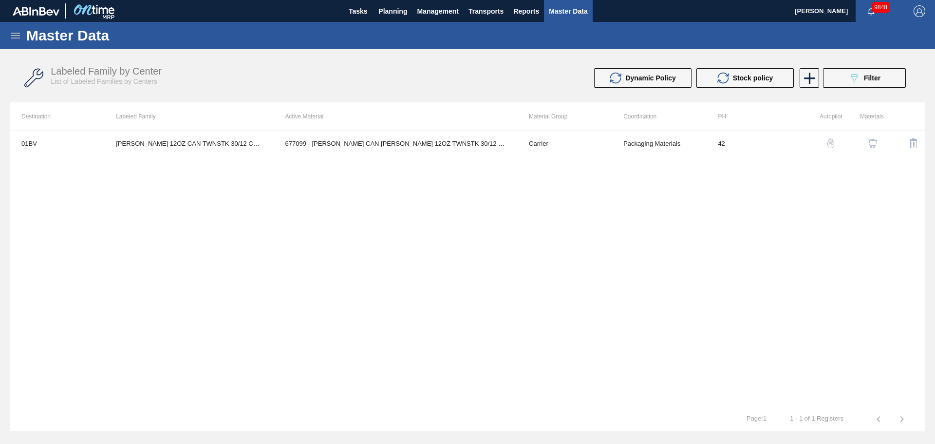
click at [643, 276] on div "01BV [PERSON_NAME] 12OZ CAN TWNSTK 30/12 CAN 677099 - [PERSON_NAME] CAN [PERSON…" at bounding box center [468, 269] width 916 height 276
click at [395, 7] on span "Planning" at bounding box center [393, 11] width 29 height 12
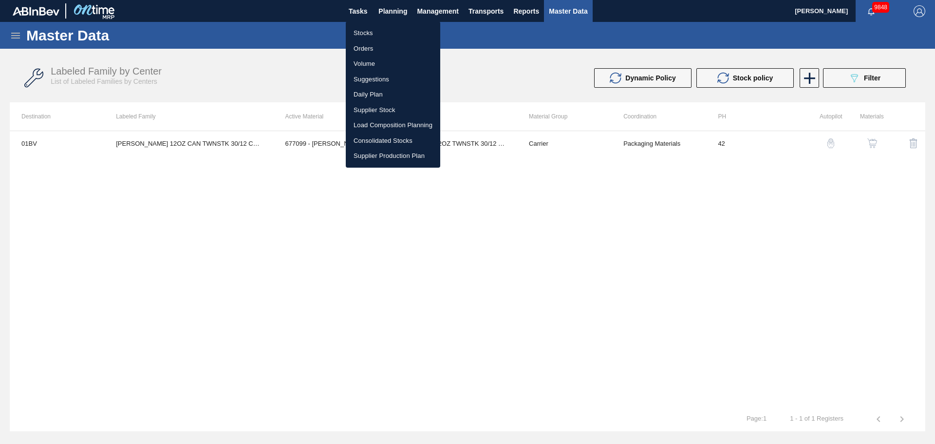
click at [371, 31] on li "Stocks" at bounding box center [393, 33] width 95 height 16
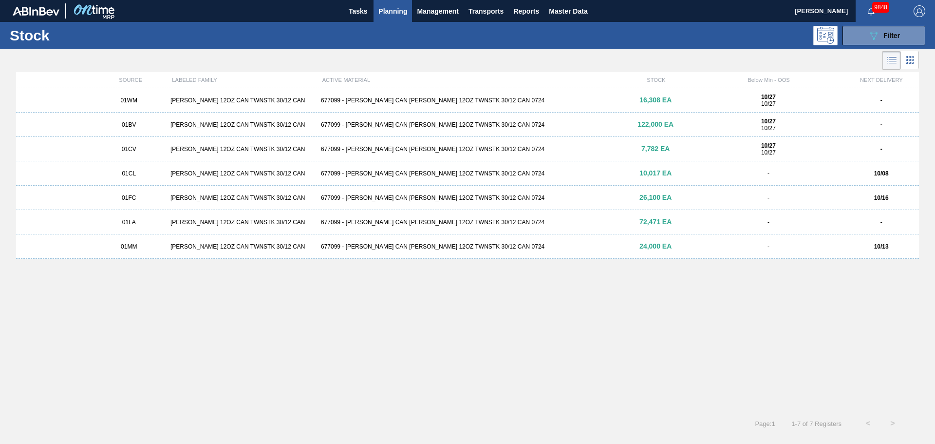
click at [886, 66] on icon at bounding box center [892, 61] width 12 height 12
click at [910, 60] on icon at bounding box center [910, 60] width 2 height 2
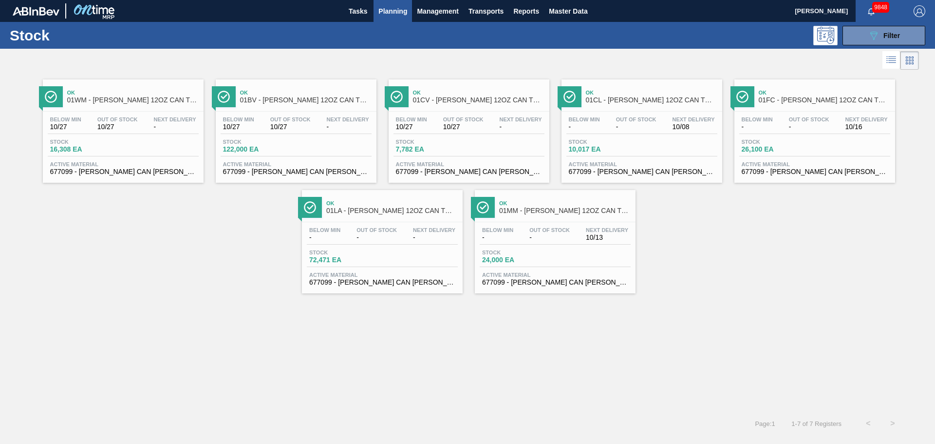
click at [317, 106] on div "Ok 01BV - [PERSON_NAME] 12OZ CAN TWNSTK 30/12 CAN" at bounding box center [306, 97] width 132 height 22
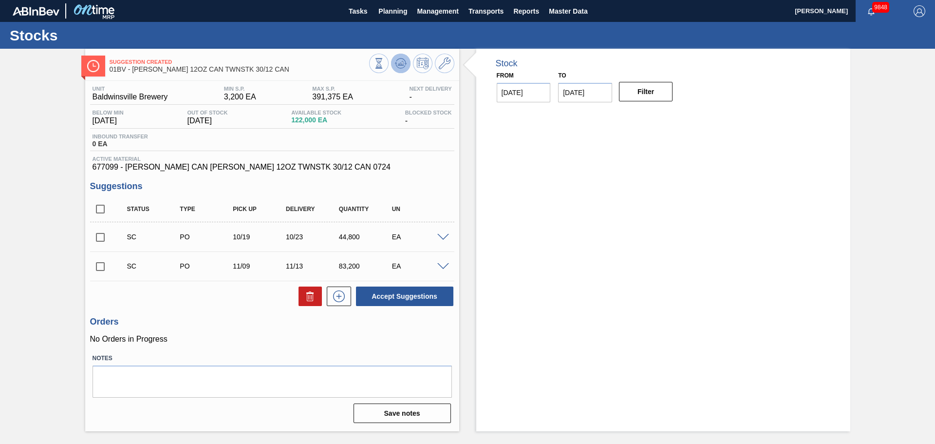
click at [405, 63] on icon at bounding box center [401, 63] width 12 height 12
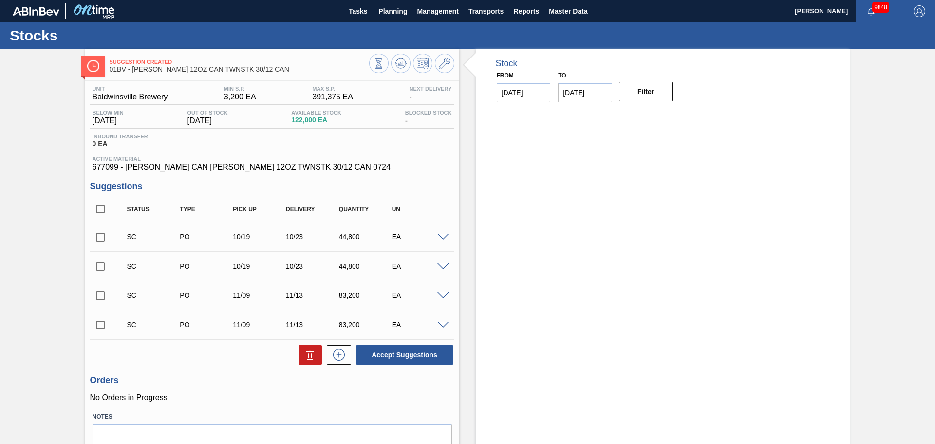
scroll to position [46, 0]
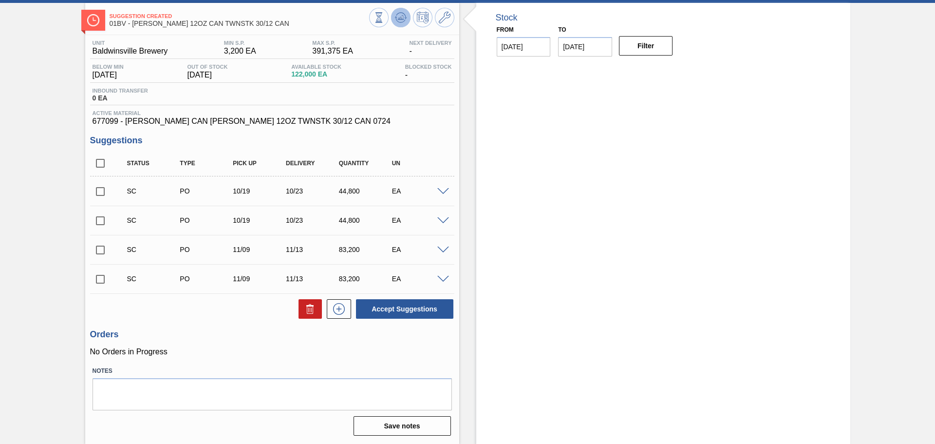
click at [405, 23] on icon at bounding box center [401, 18] width 12 height 12
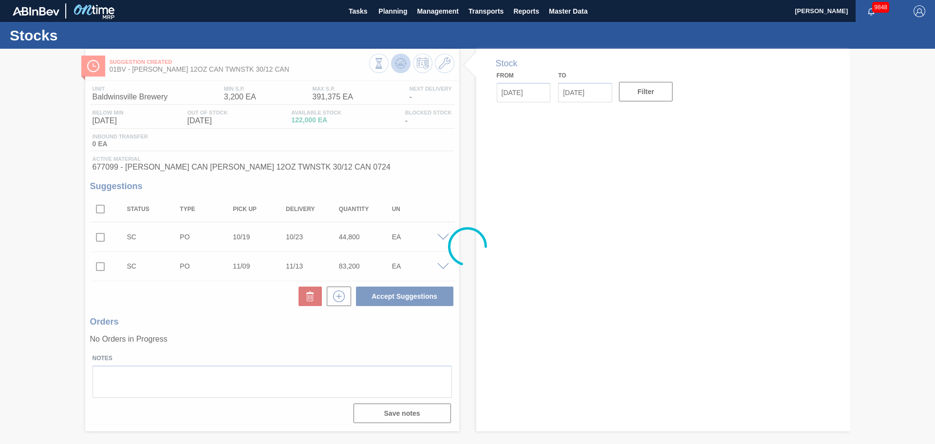
scroll to position [0, 0]
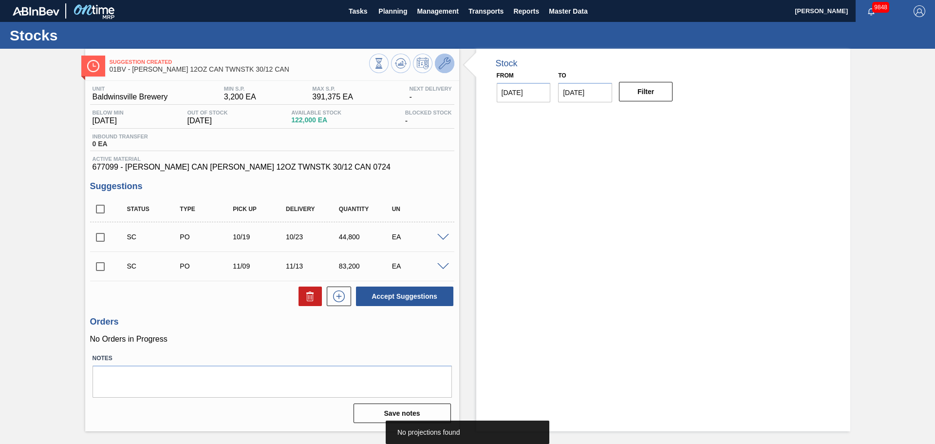
click at [443, 65] on icon at bounding box center [445, 63] width 12 height 12
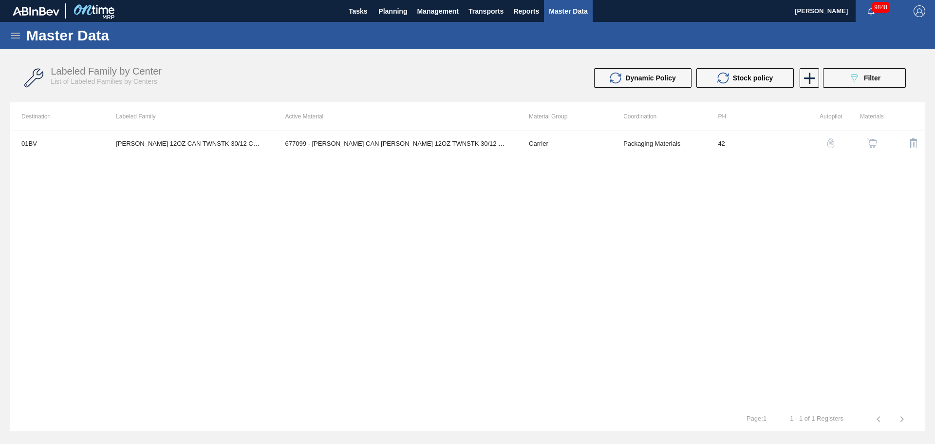
click at [17, 40] on icon at bounding box center [16, 36] width 12 height 12
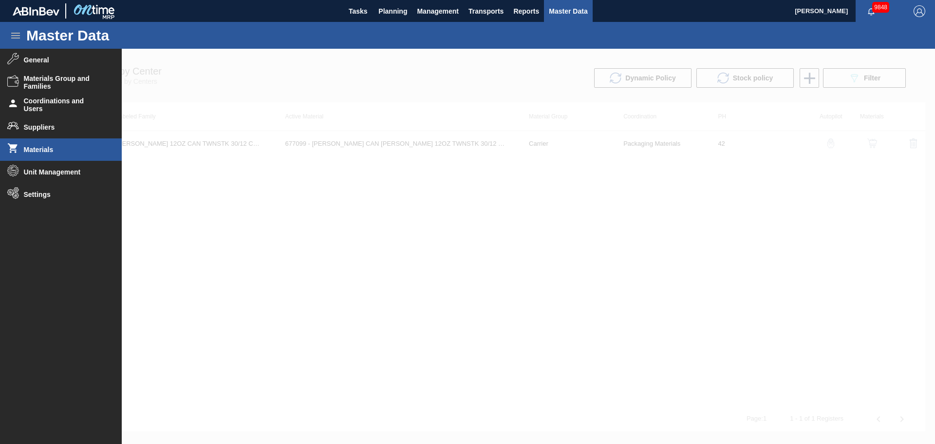
click at [42, 156] on li "Materials" at bounding box center [61, 149] width 122 height 22
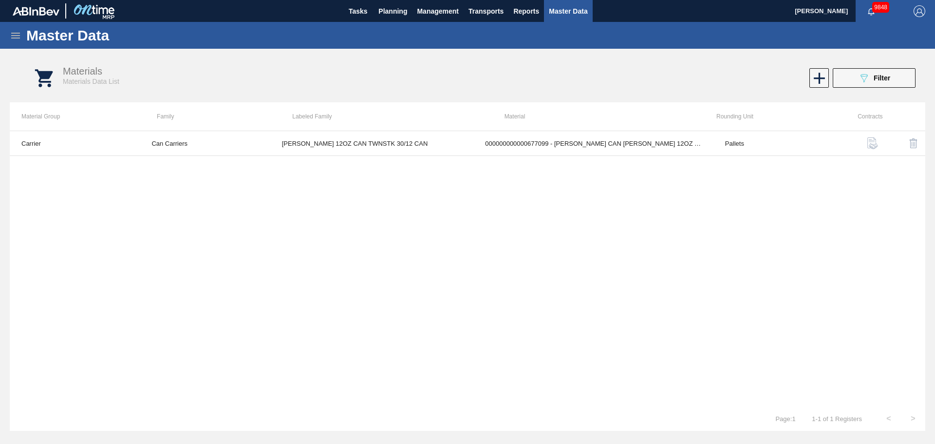
click at [873, 148] on img "button" at bounding box center [873, 143] width 12 height 12
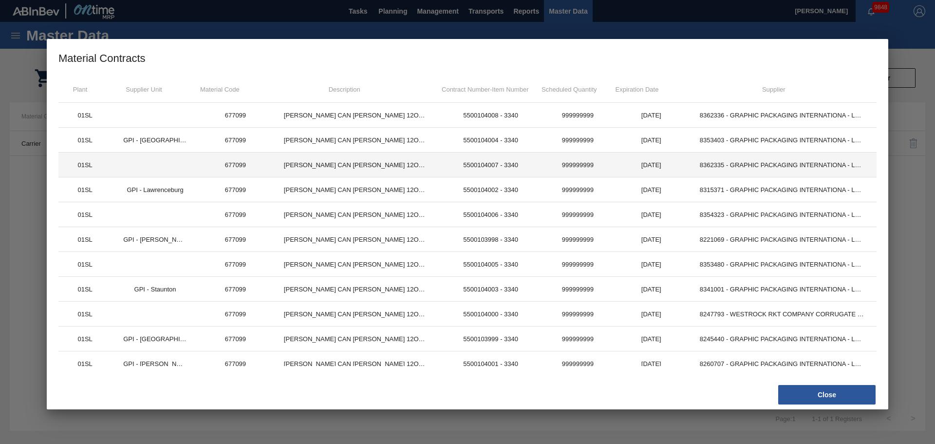
click at [128, 173] on td at bounding box center [155, 164] width 87 height 25
click at [244, 169] on td "677099" at bounding box center [236, 164] width 74 height 25
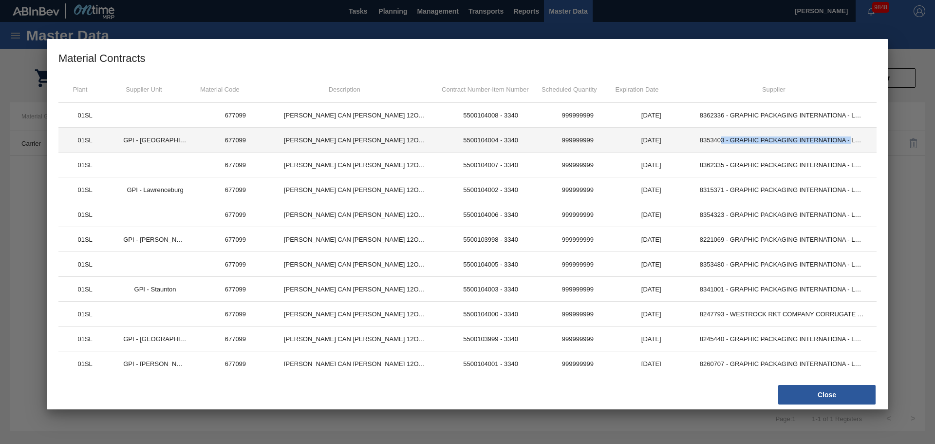
drag, startPoint x: 851, startPoint y: 140, endPoint x: 719, endPoint y: 134, distance: 132.6
click at [719, 134] on td "8353403 - GRAPHIC PACKAGING INTERNATIONA - LA7129200" at bounding box center [782, 140] width 189 height 25
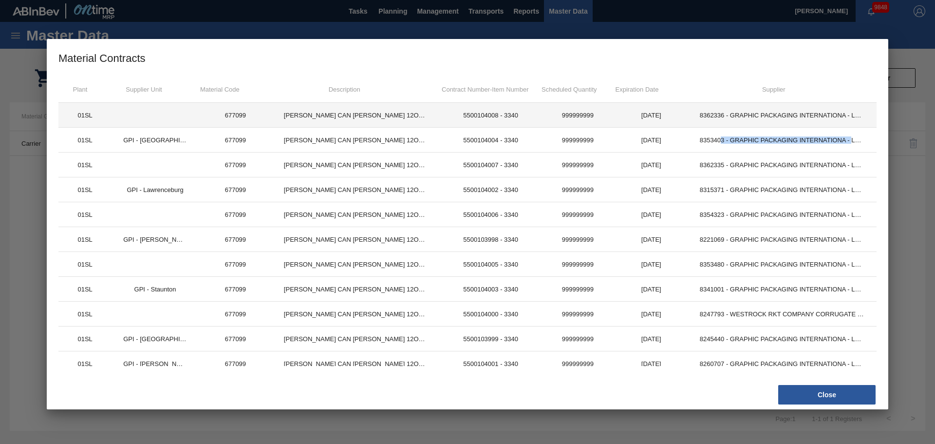
drag, startPoint x: 673, startPoint y: 316, endPoint x: 67, endPoint y: 120, distance: 636.4
click at [67, 120] on tbody "01SL 677099 [PERSON_NAME] CAN [PERSON_NAME] 12OZ TWNSTK 30/12 CAN 0724 55001040…" at bounding box center [467, 376] width 818 height 546
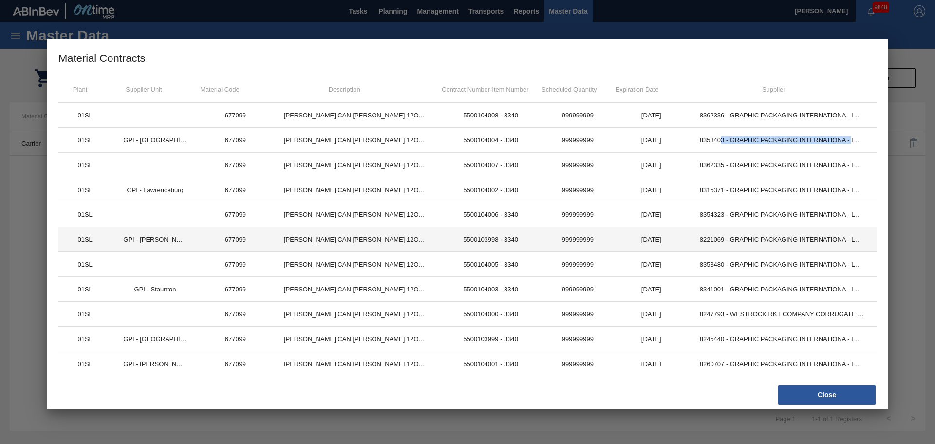
click at [567, 248] on td "999999999" at bounding box center [578, 239] width 74 height 25
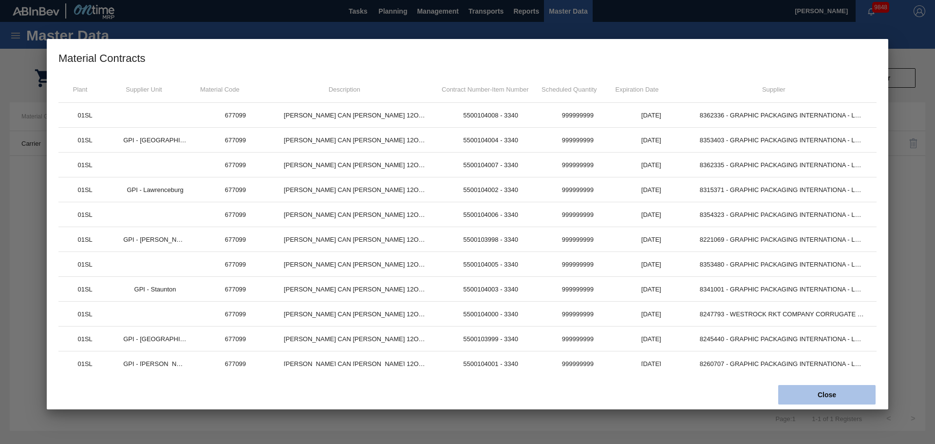
click at [839, 398] on button "Close" at bounding box center [826, 394] width 97 height 19
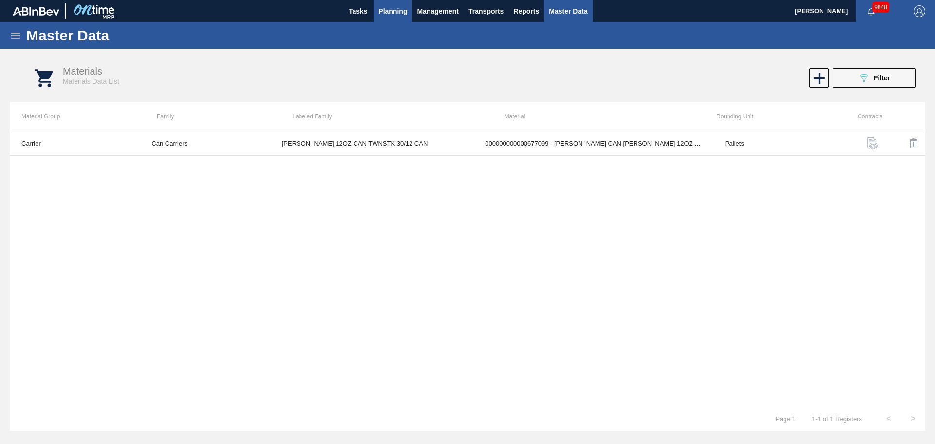
click at [397, 11] on span "Planning" at bounding box center [393, 11] width 29 height 12
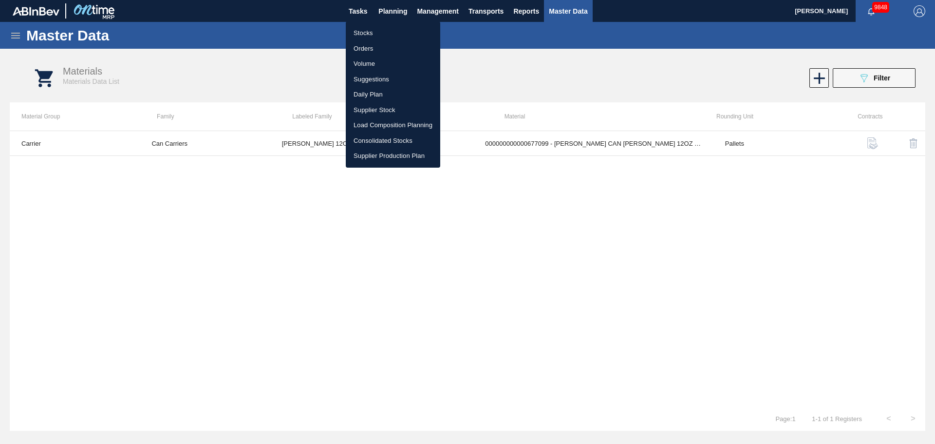
click at [377, 28] on li "Stocks" at bounding box center [393, 33] width 95 height 16
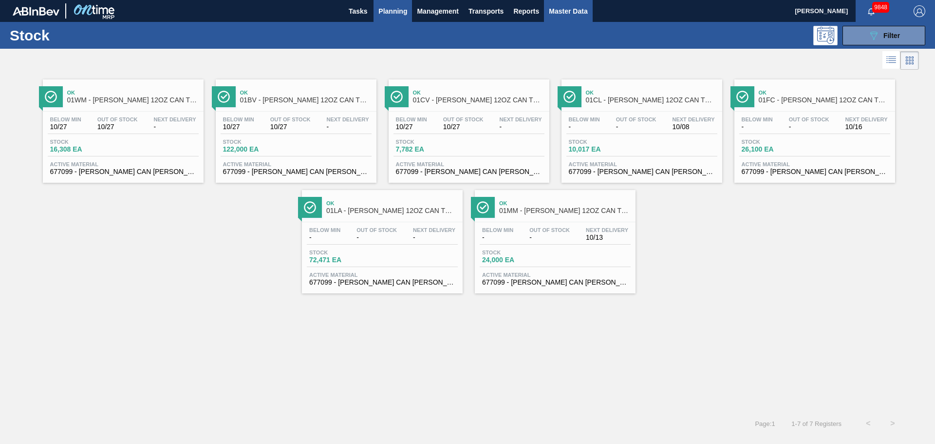
click at [575, 13] on span "Master Data" at bounding box center [568, 11] width 38 height 12
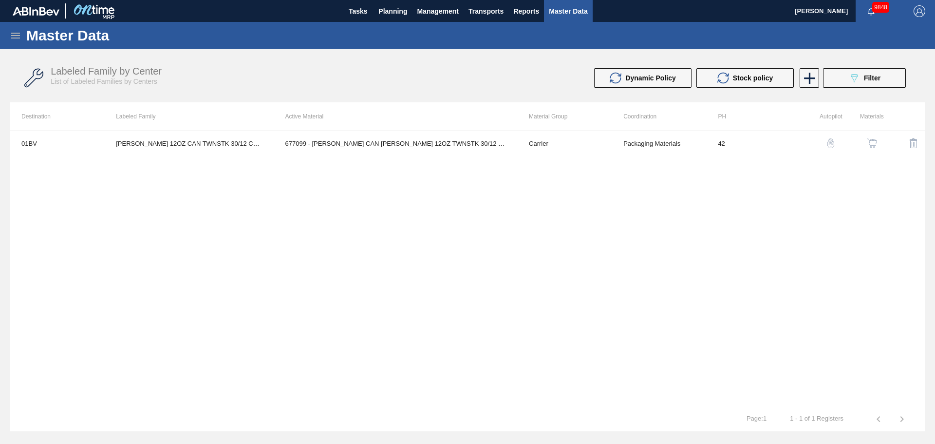
click at [14, 34] on icon at bounding box center [16, 36] width 12 height 12
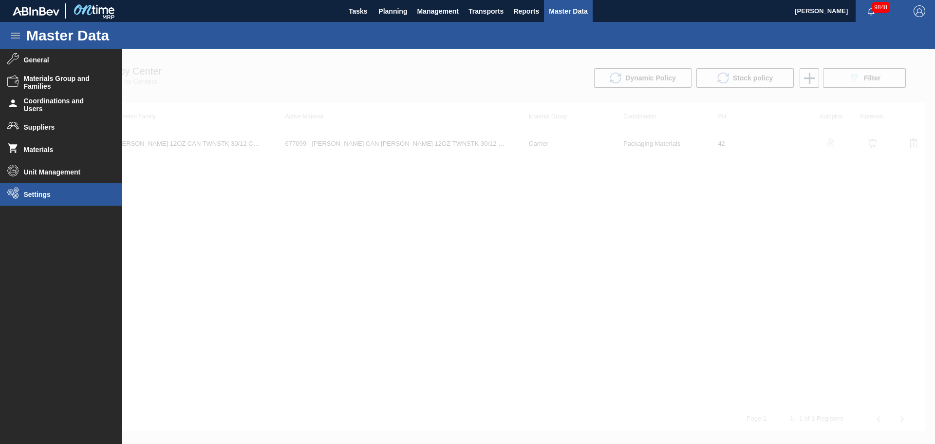
click at [50, 192] on span "Settings" at bounding box center [64, 194] width 80 height 8
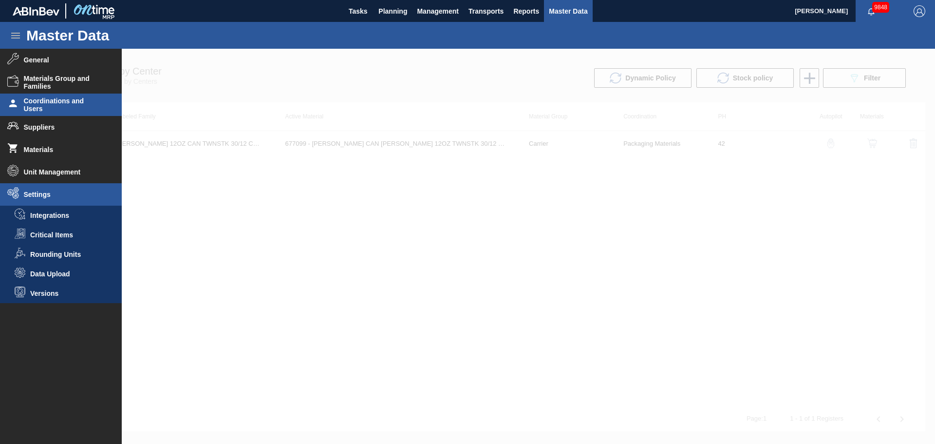
click at [50, 106] on span "Coordinations and Users" at bounding box center [64, 105] width 80 height 16
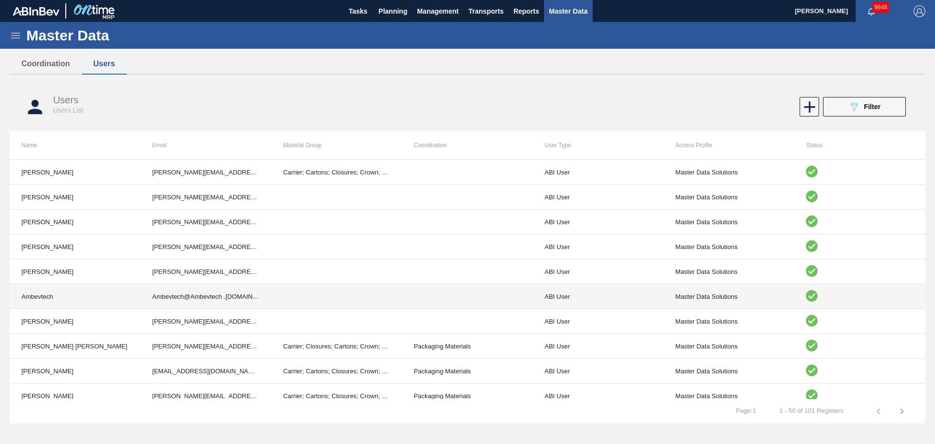
scroll to position [49, 0]
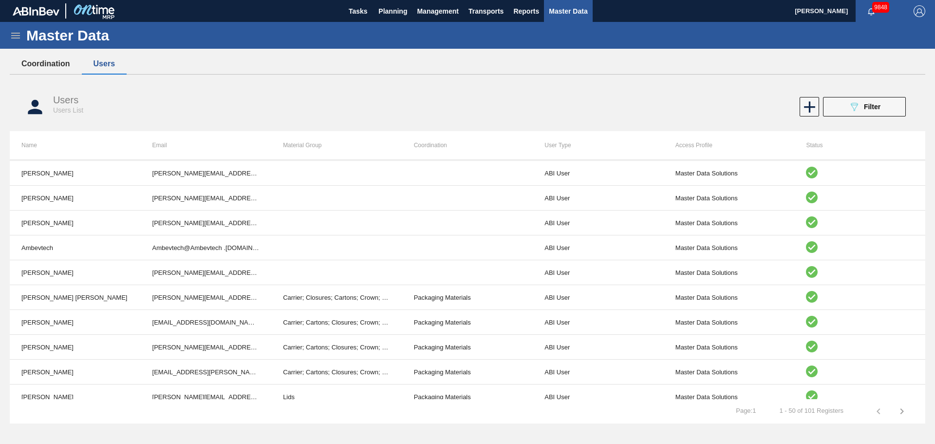
click at [48, 62] on button "Coordination" at bounding box center [46, 64] width 72 height 20
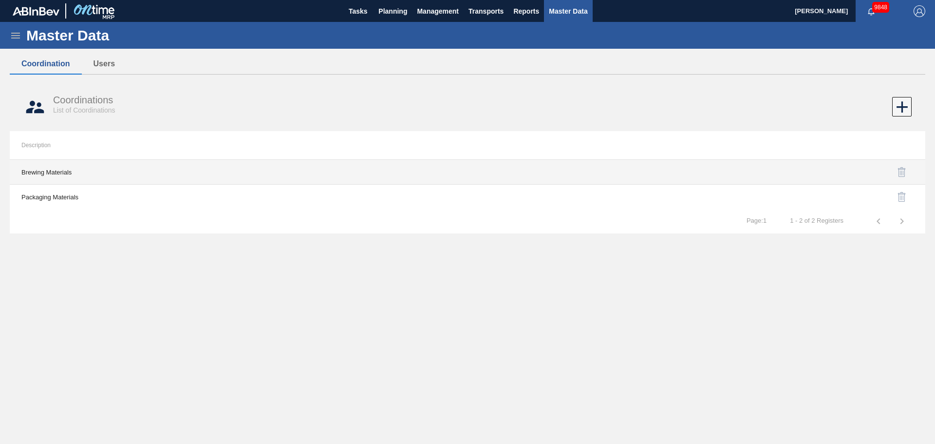
click at [161, 171] on td "Brewing Materials" at bounding box center [239, 172] width 458 height 25
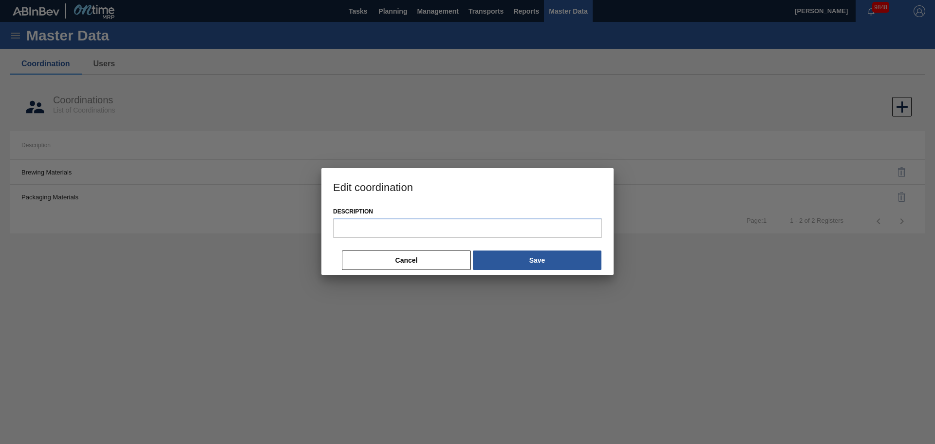
type input "Brewing Materials"
click at [402, 258] on button "Cancel" at bounding box center [406, 260] width 129 height 19
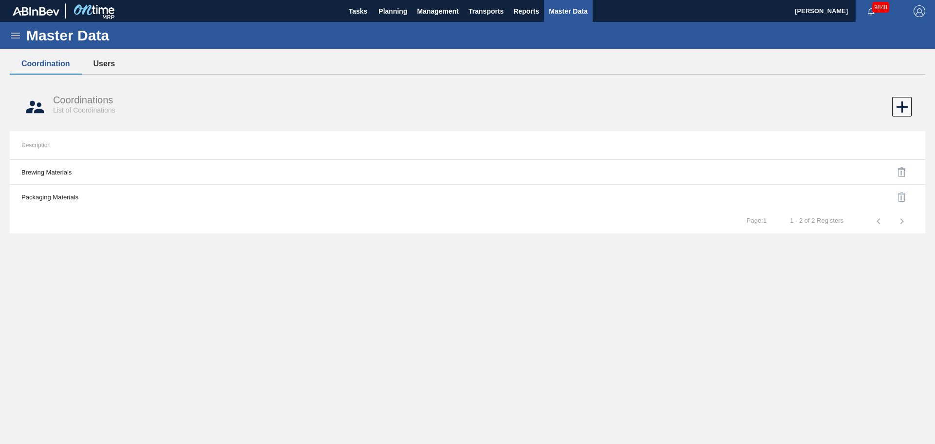
click at [97, 60] on button "Users" at bounding box center [104, 64] width 45 height 20
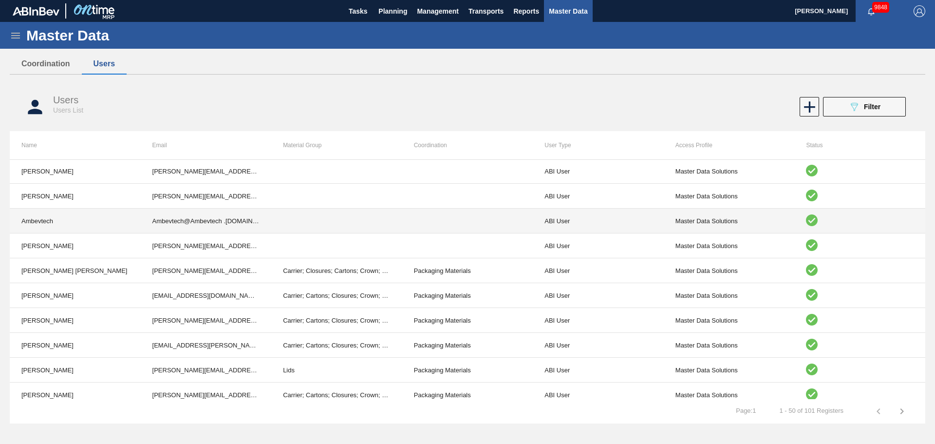
scroll to position [97, 0]
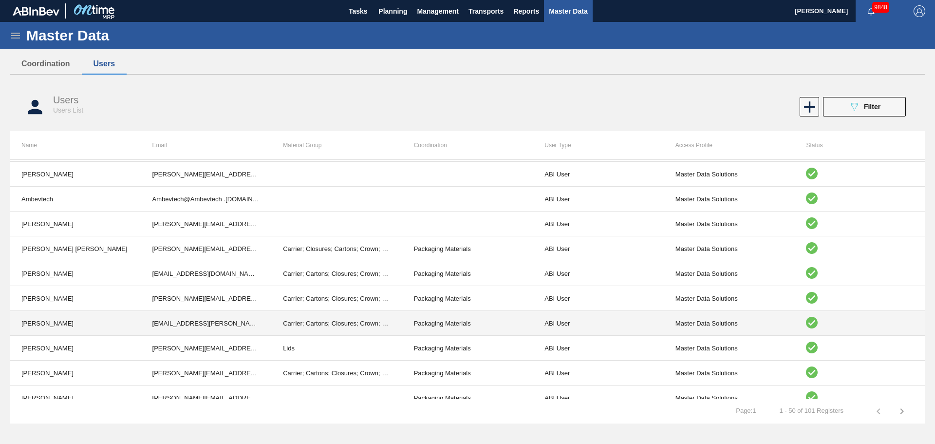
click at [69, 320] on td "[PERSON_NAME]" at bounding box center [75, 323] width 131 height 25
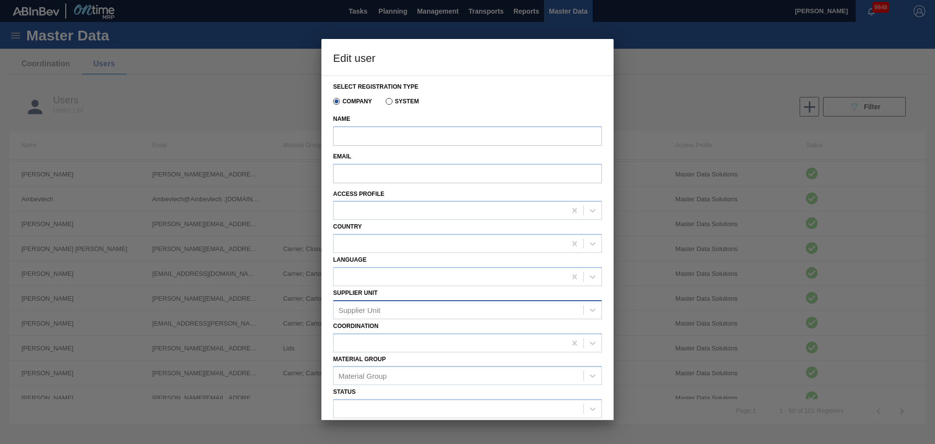
type input "[PERSON_NAME]"
type input "[EMAIL_ADDRESS][PERSON_NAME][DOMAIN_NAME][PERSON_NAME]"
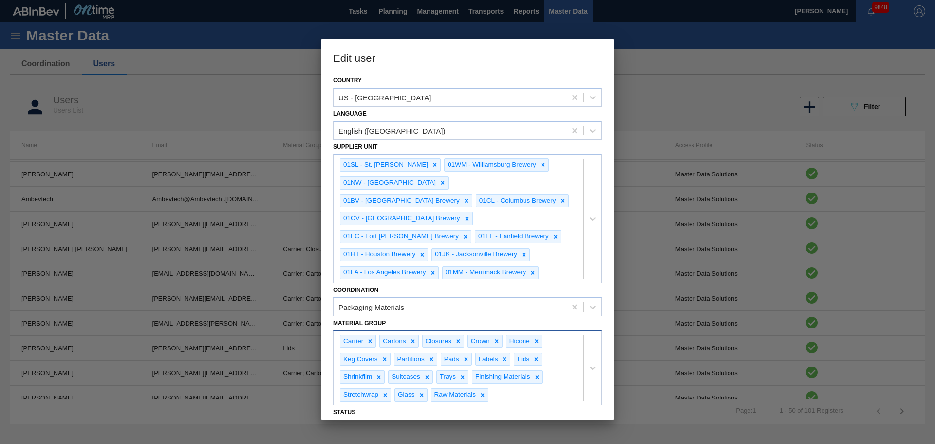
scroll to position [180, 0]
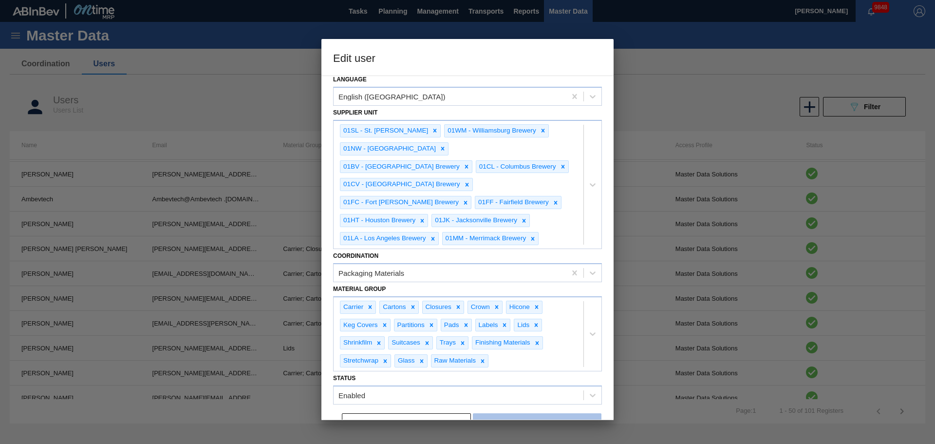
click at [524, 413] on button "Save" at bounding box center [537, 422] width 129 height 19
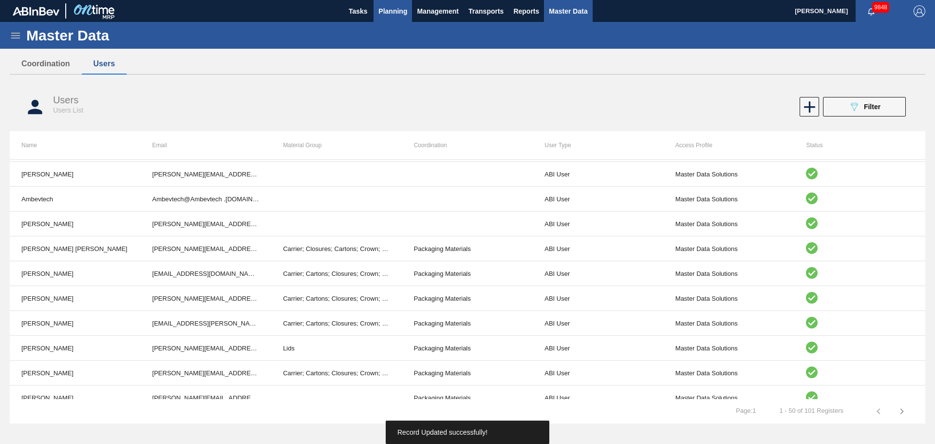
click at [395, 17] on button "Planning" at bounding box center [393, 11] width 38 height 22
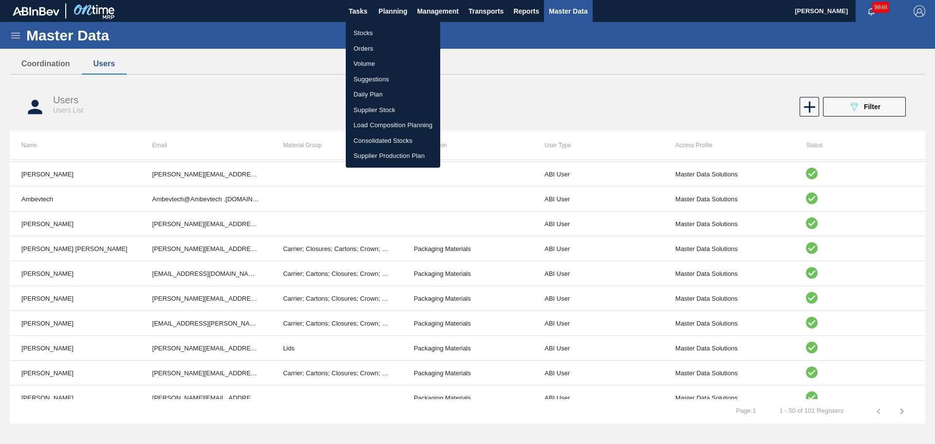
click at [369, 21] on div "Stocks Orders Volume Suggestions Daily Plan Supplier Stock Load Composition Pla…" at bounding box center [467, 222] width 935 height 444
click at [365, 33] on li "Stocks" at bounding box center [393, 33] width 95 height 16
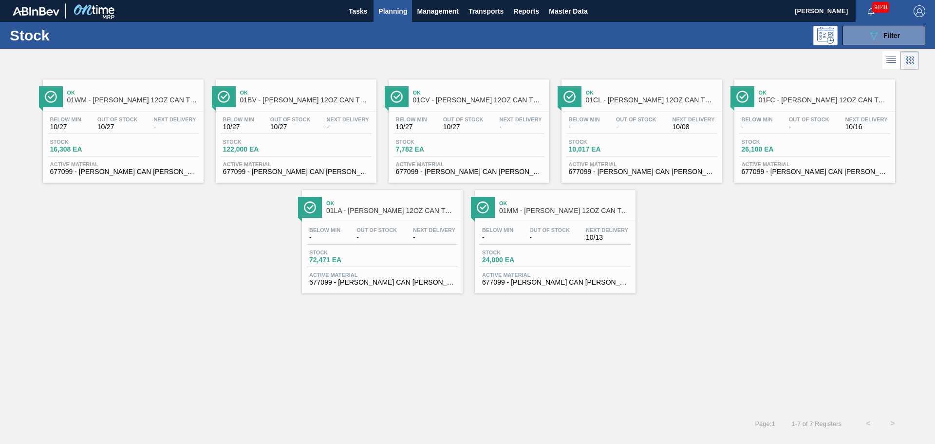
click at [284, 95] on span "Ok" at bounding box center [306, 93] width 132 height 6
